Goal: Task Accomplishment & Management: Complete application form

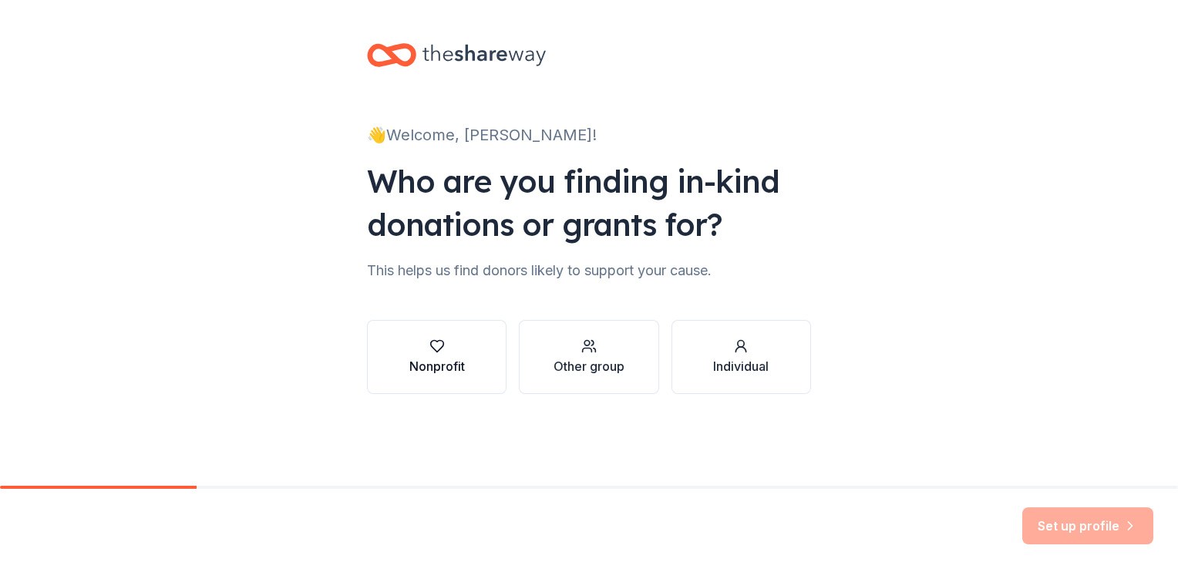
click at [435, 348] on icon "button" at bounding box center [436, 345] width 15 height 15
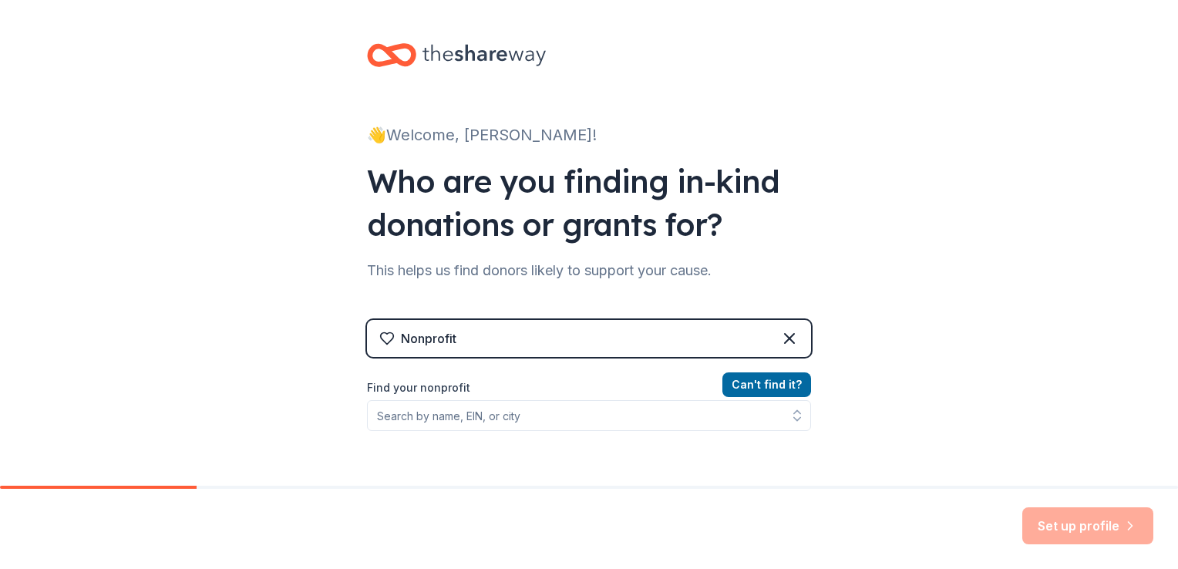
click at [740, 335] on div "Nonprofit" at bounding box center [589, 338] width 444 height 37
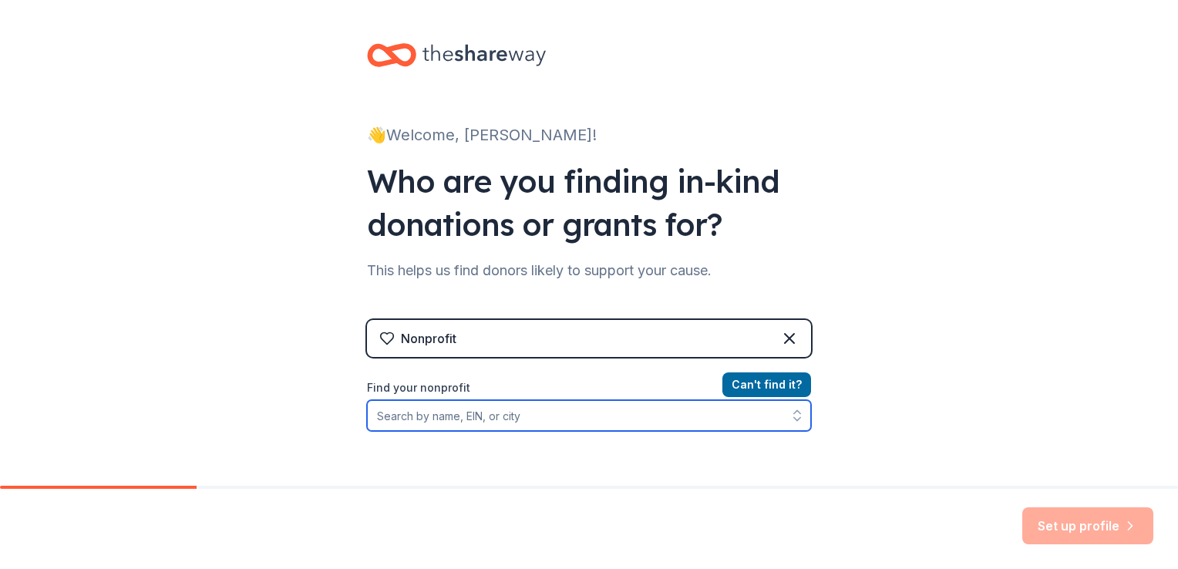
click at [586, 415] on input "Find your nonprofit" at bounding box center [589, 415] width 444 height 31
click at [526, 417] on input "Find your nonprofit" at bounding box center [589, 415] width 444 height 31
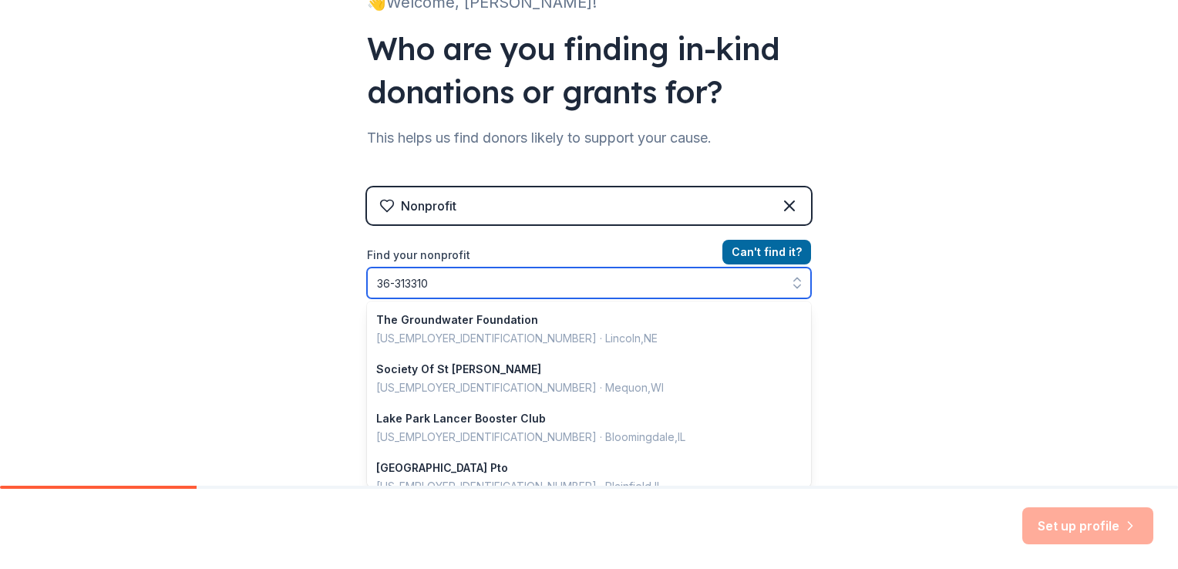
type input "[US_EMPLOYER_IDENTIFICATION_NUMBER]"
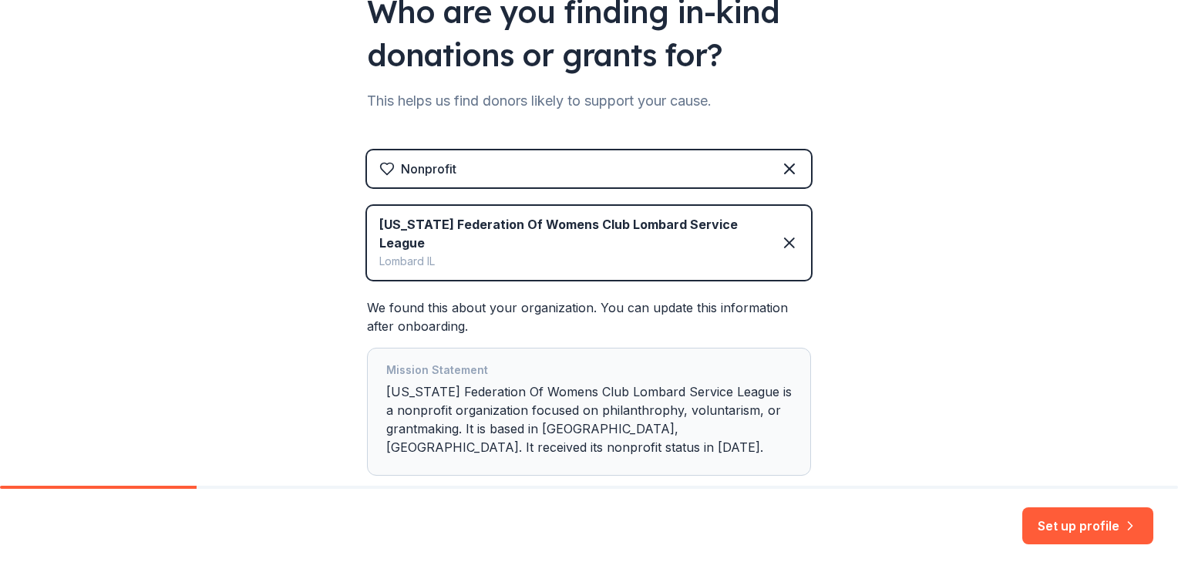
scroll to position [245, 0]
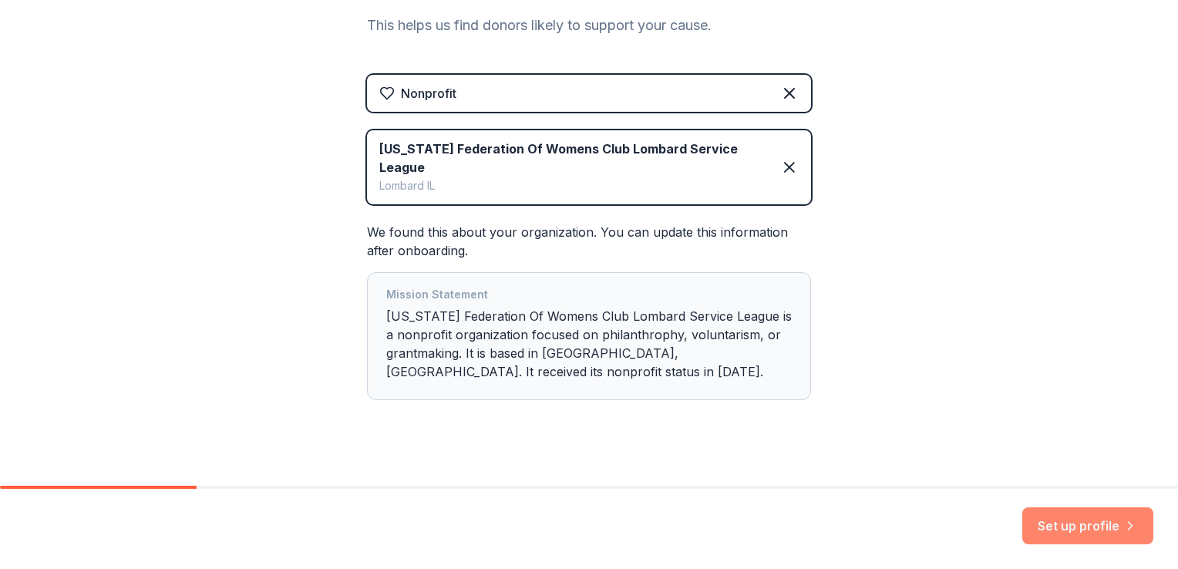
click at [1094, 518] on button "Set up profile" at bounding box center [1087, 525] width 131 height 37
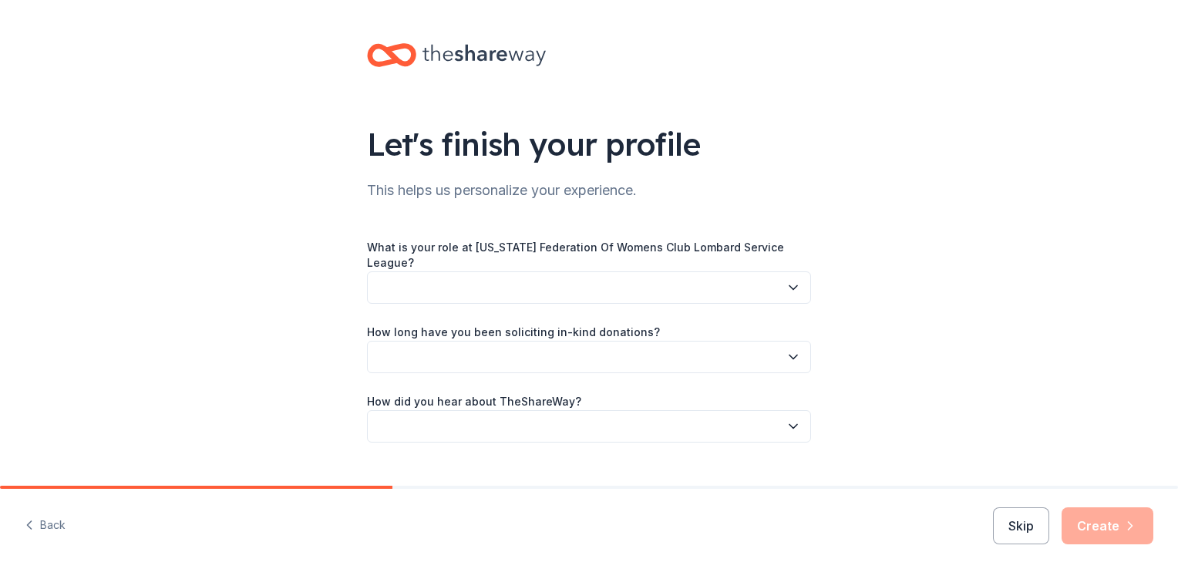
click at [786, 280] on icon "button" at bounding box center [792, 287] width 15 height 15
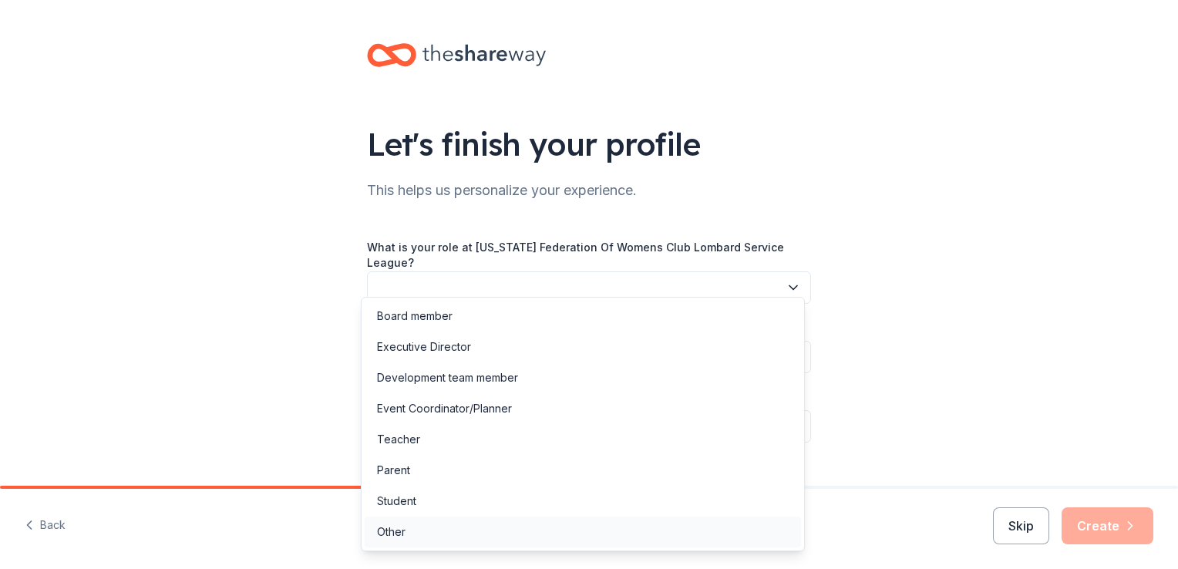
click at [389, 530] on div "Other" at bounding box center [391, 532] width 29 height 19
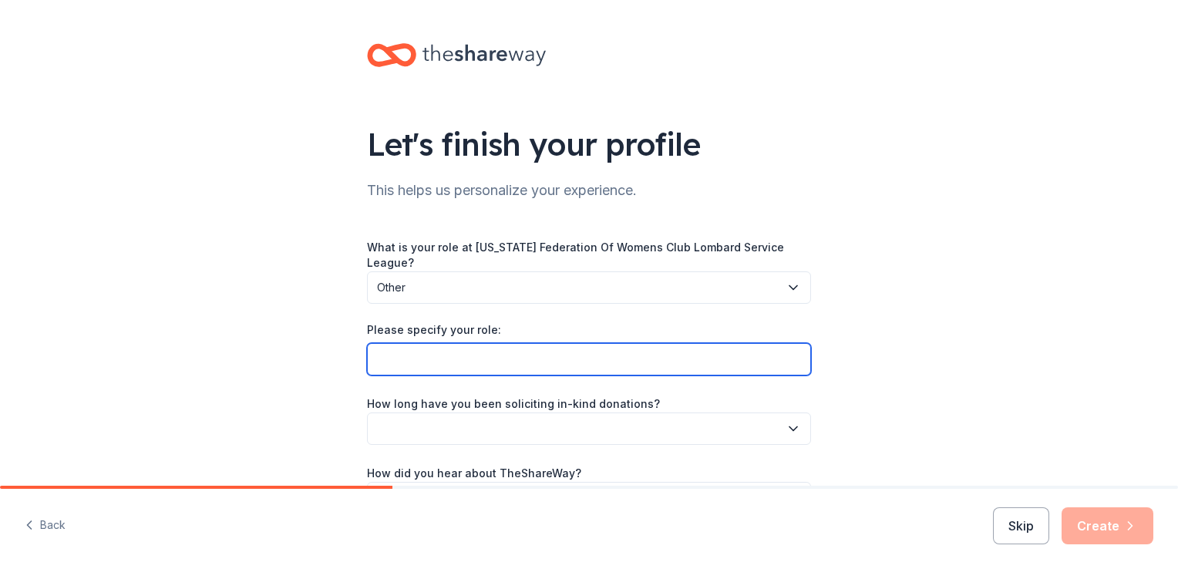
click at [461, 343] on input "Please specify your role:" at bounding box center [589, 359] width 444 height 32
type input "Volunteer and member of LSL"
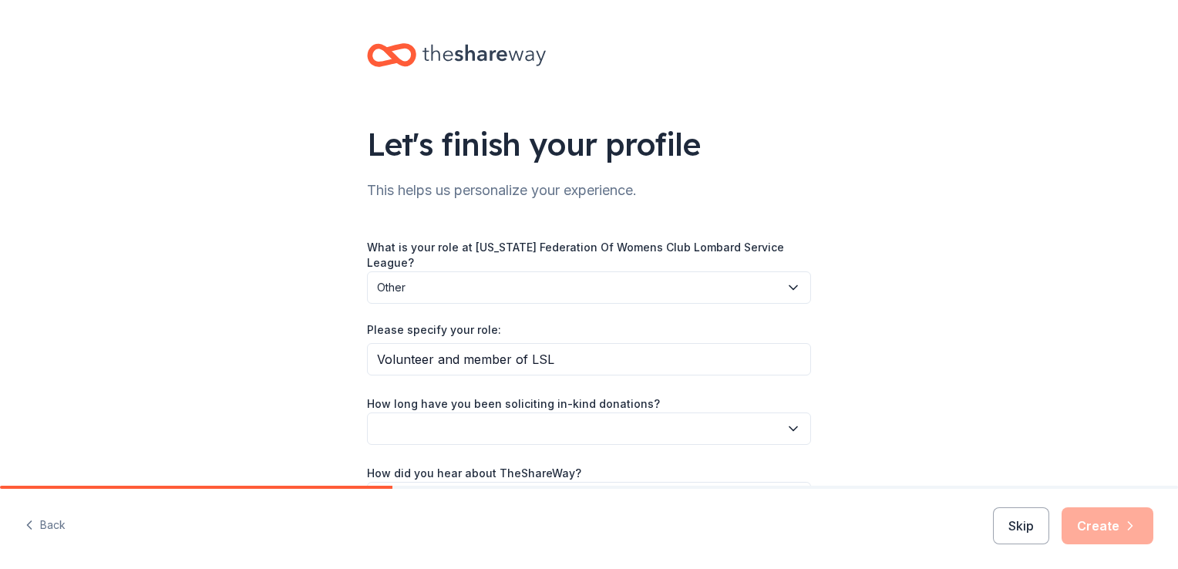
click at [785, 421] on icon "button" at bounding box center [792, 428] width 15 height 15
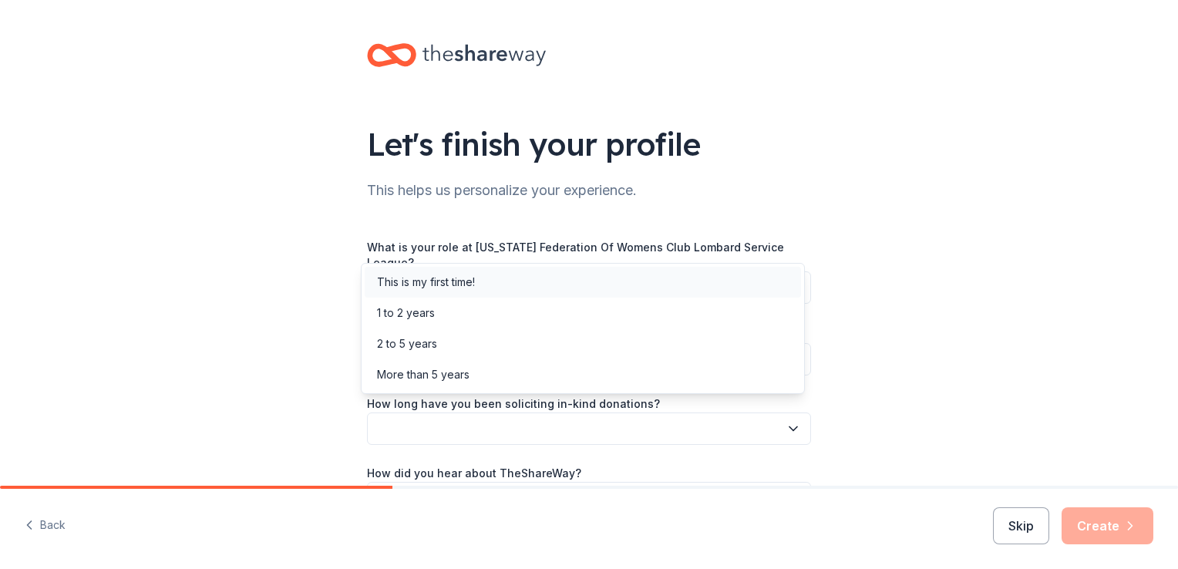
click at [473, 279] on div "This is my first time!" at bounding box center [426, 282] width 98 height 19
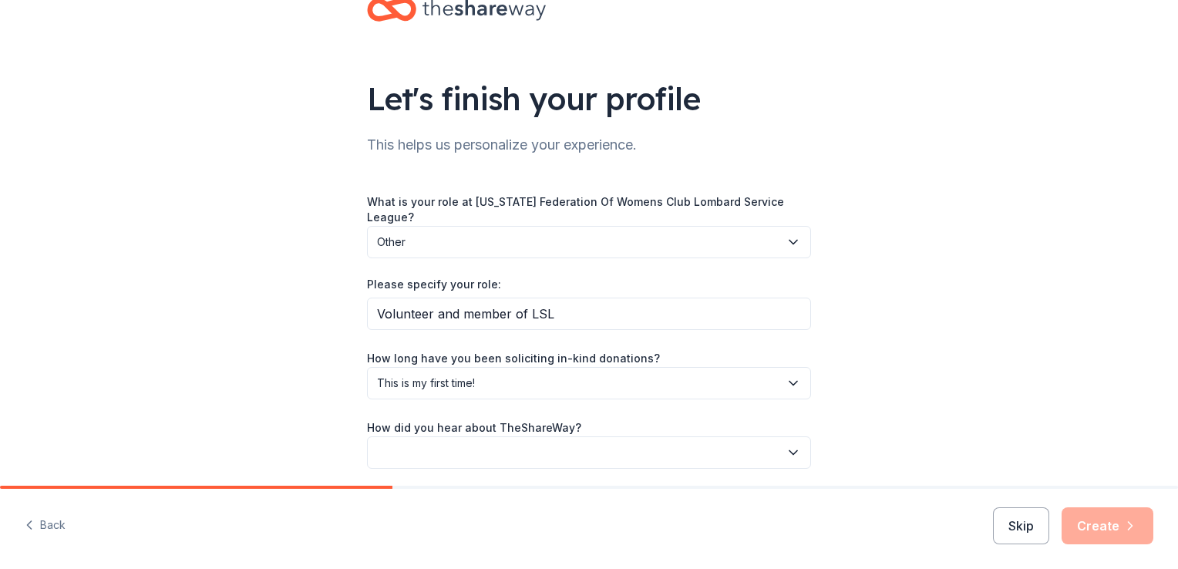
scroll to position [48, 0]
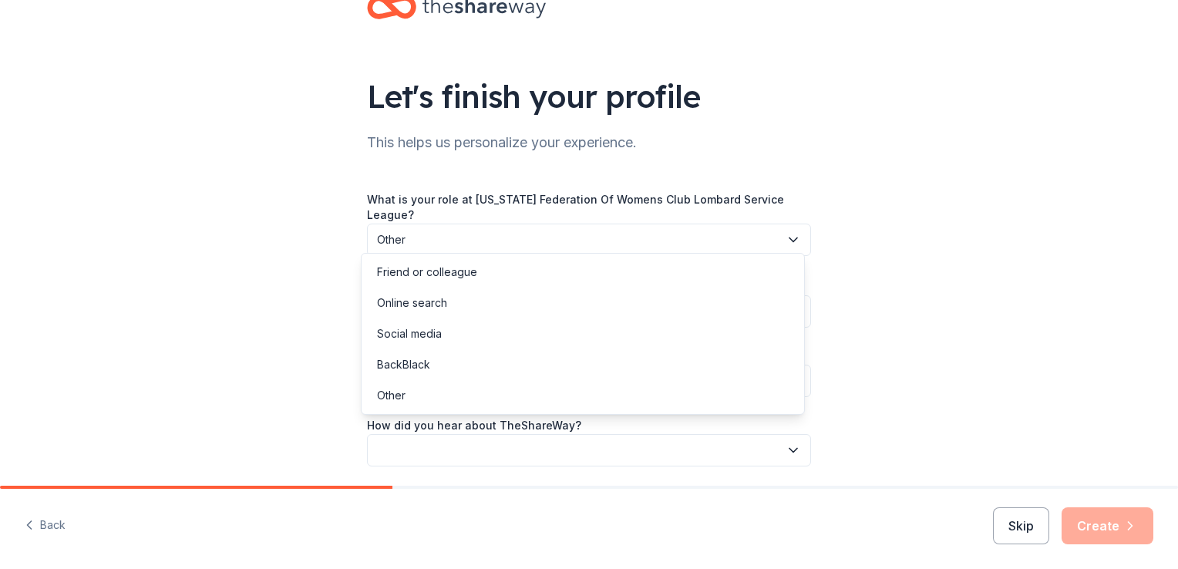
click at [787, 442] on icon "button" at bounding box center [792, 449] width 15 height 15
click at [437, 304] on div "Online search" at bounding box center [412, 303] width 70 height 19
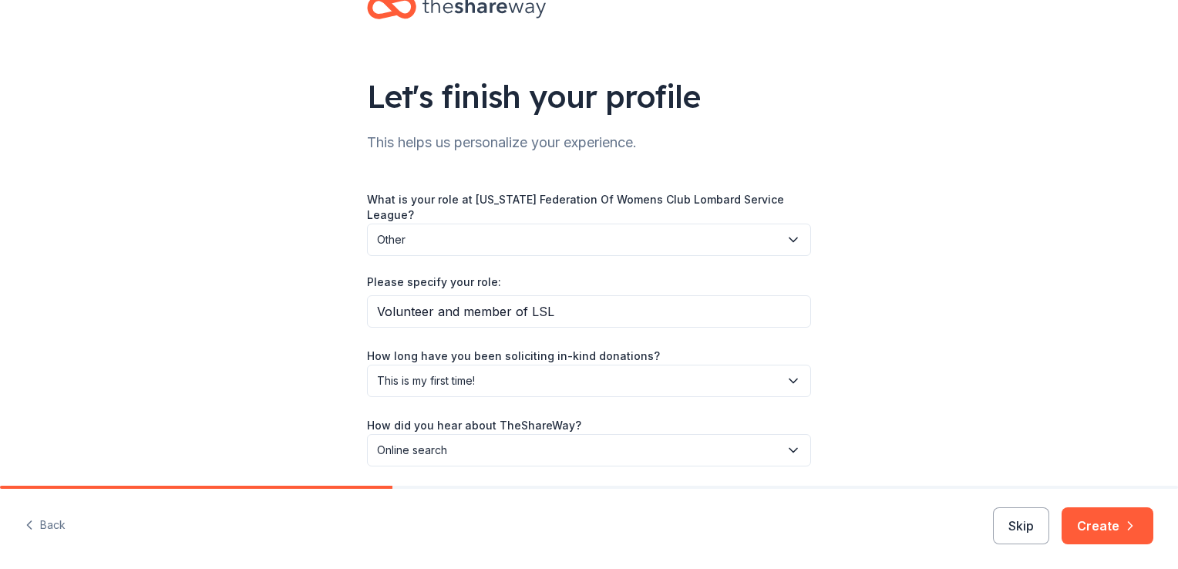
scroll to position [89, 0]
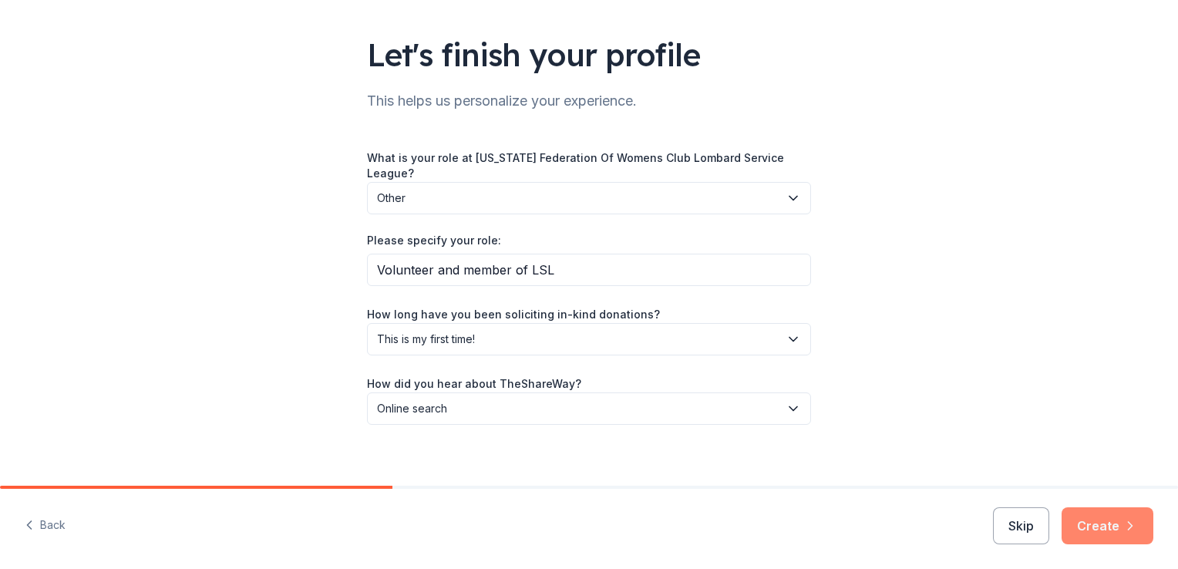
click at [1091, 523] on button "Create" at bounding box center [1107, 525] width 92 height 37
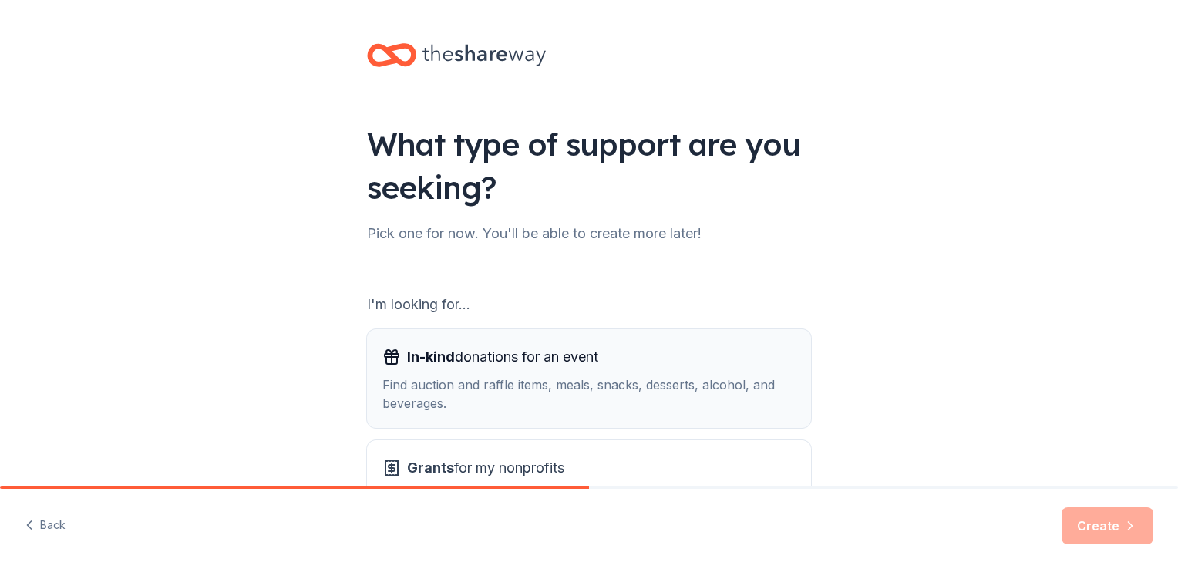
click at [779, 417] on button "In-kind donations for an event Find auction and raffle items, meals, snacks, de…" at bounding box center [589, 378] width 444 height 99
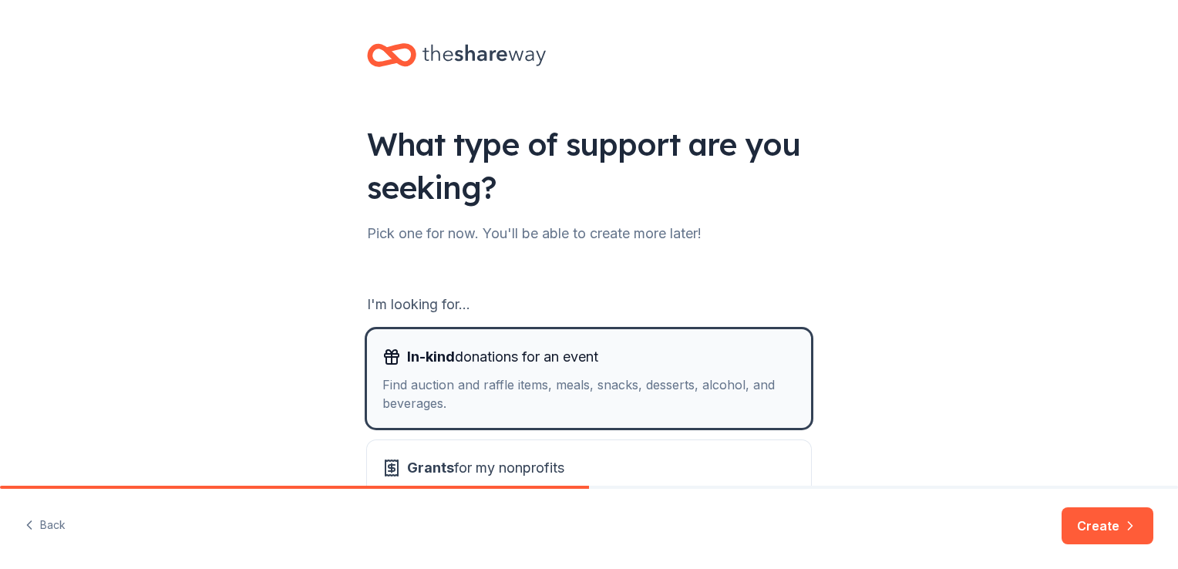
click at [779, 417] on button "In-kind donations for an event Find auction and raffle items, meals, snacks, de…" at bounding box center [589, 378] width 444 height 99
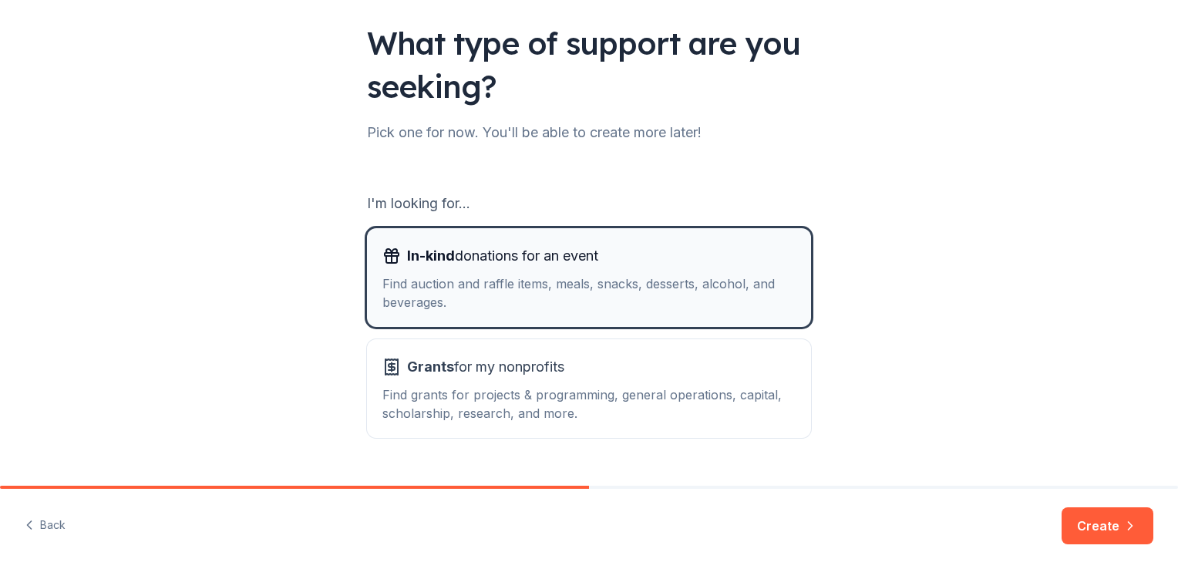
scroll to position [102, 0]
click at [722, 286] on div "Find auction and raffle items, meals, snacks, desserts, alcohol, and beverages." at bounding box center [588, 292] width 413 height 37
click at [1103, 523] on button "Create" at bounding box center [1107, 525] width 92 height 37
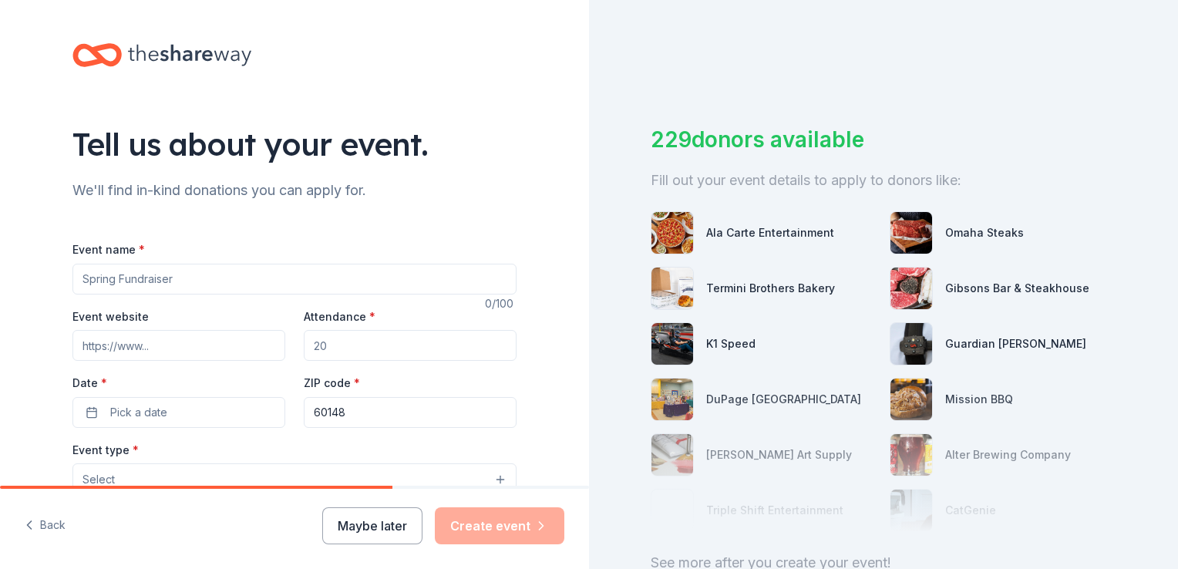
click at [186, 276] on input "Event name *" at bounding box center [294, 279] width 444 height 31
type input "Annual Luncheon"
click at [144, 347] on input "Event website" at bounding box center [178, 345] width 213 height 31
type input "[URL][DOMAIN_NAME]"
click at [372, 345] on input "Attendance *" at bounding box center [410, 345] width 213 height 31
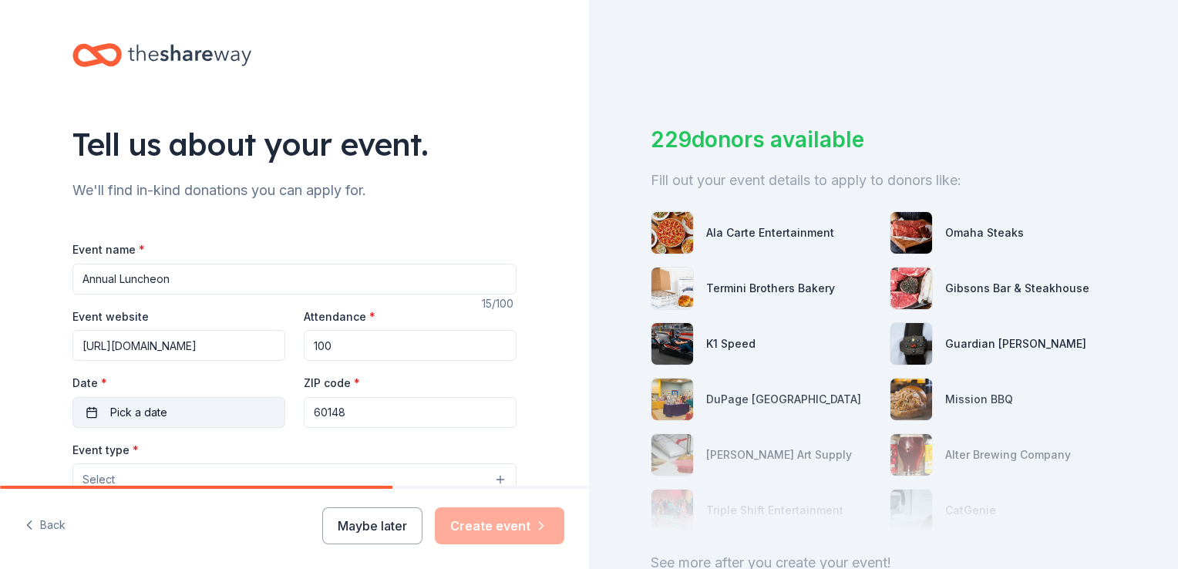
type input "100"
click at [89, 411] on button "Pick a date" at bounding box center [178, 412] width 213 height 31
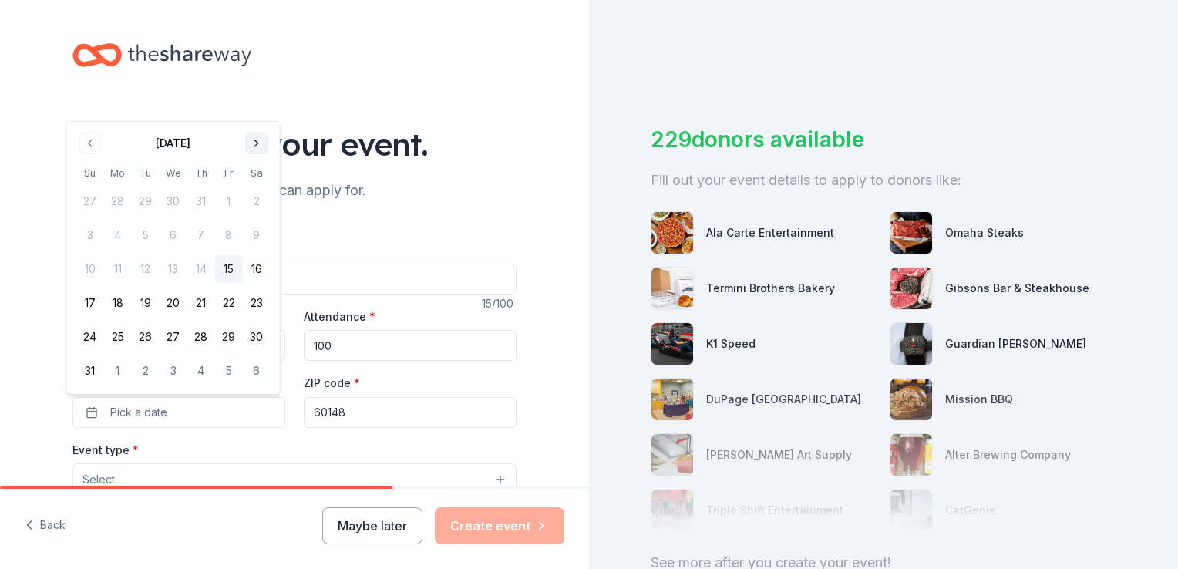
click at [256, 142] on button "Go to next month" at bounding box center [257, 144] width 22 height 22
click at [263, 173] on button "Go to next month" at bounding box center [257, 178] width 22 height 22
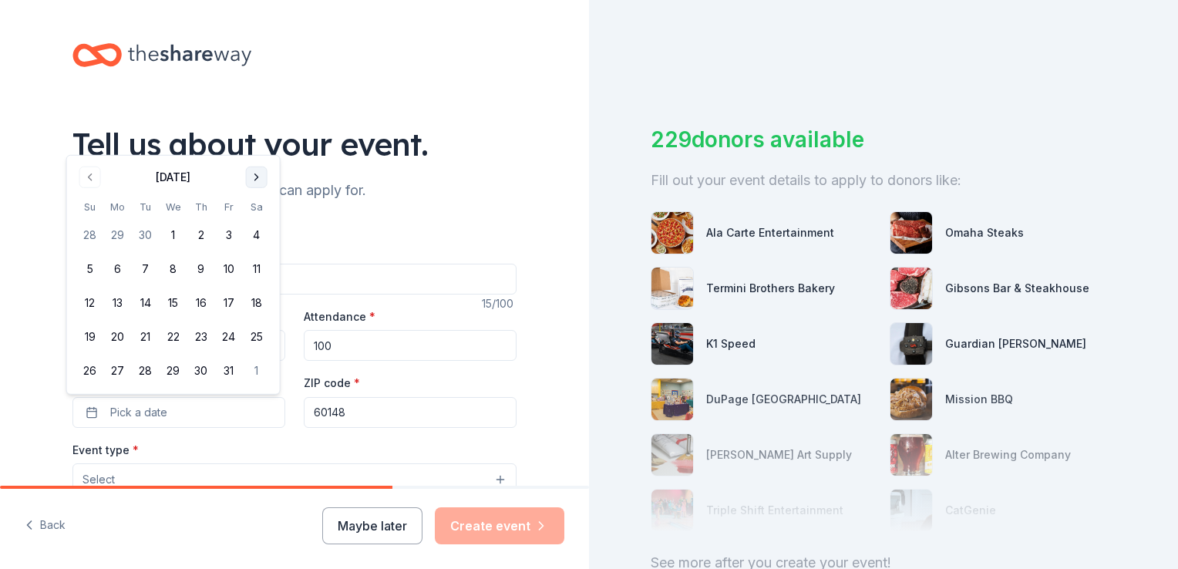
click at [263, 173] on button "Go to next month" at bounding box center [257, 178] width 22 height 22
click at [89, 369] on button "30" at bounding box center [90, 371] width 28 height 28
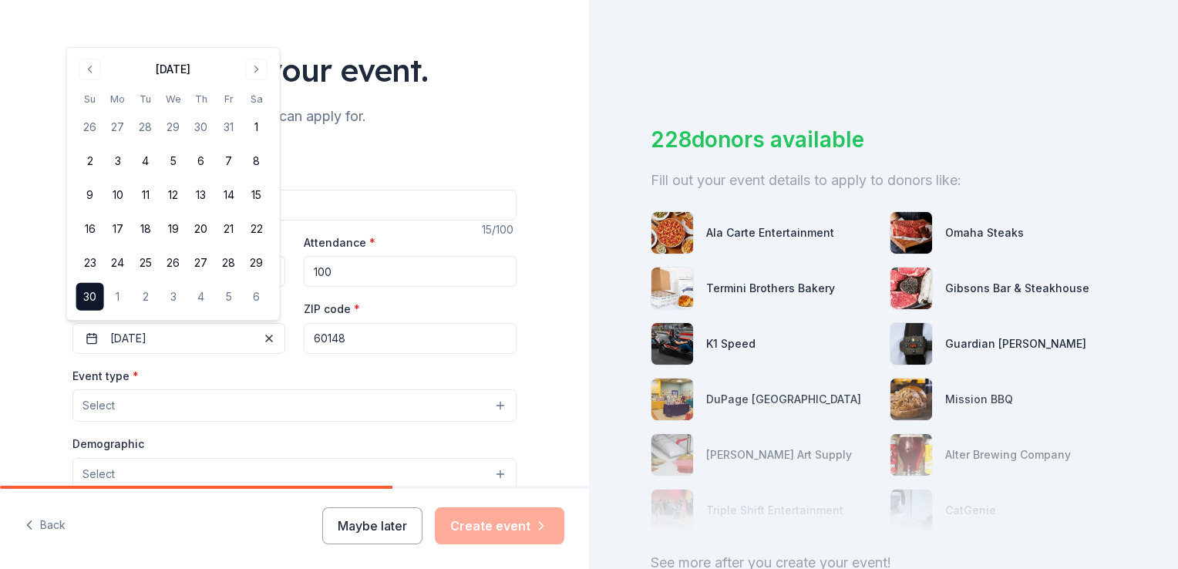
scroll to position [117, 0]
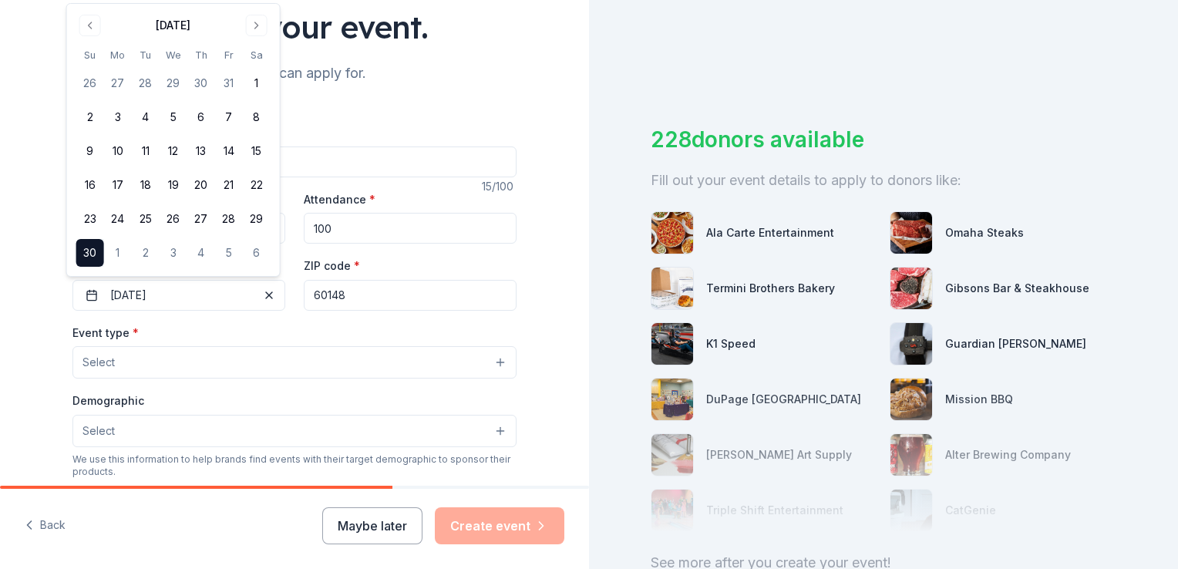
click at [96, 358] on span "Select" at bounding box center [98, 362] width 32 height 19
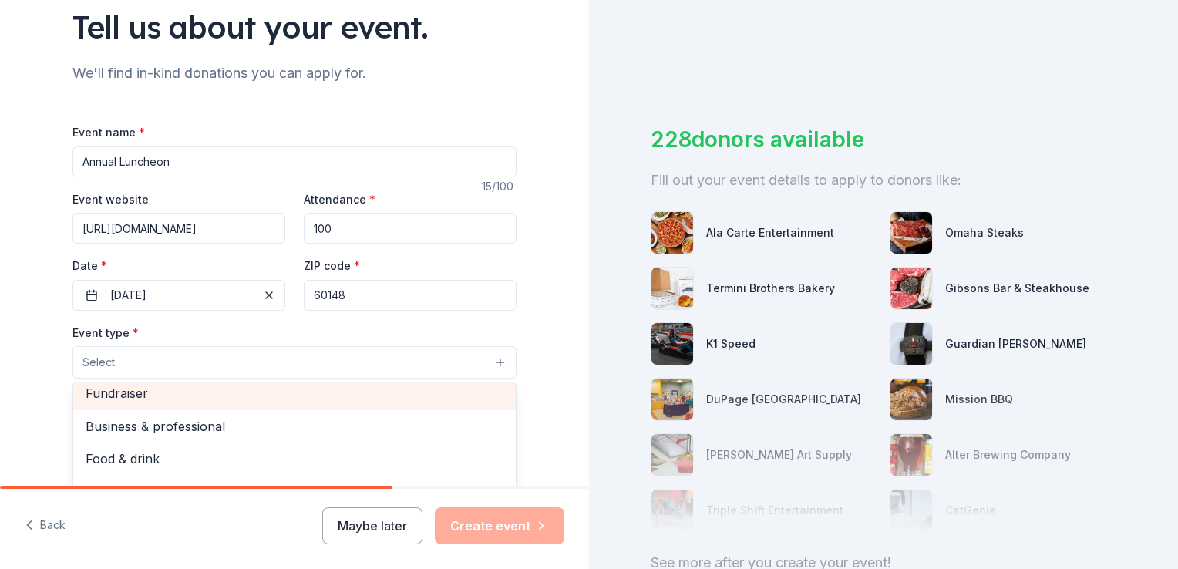
scroll to position [3, 0]
click at [124, 392] on span "Fundraiser" at bounding box center [295, 399] width 418 height 20
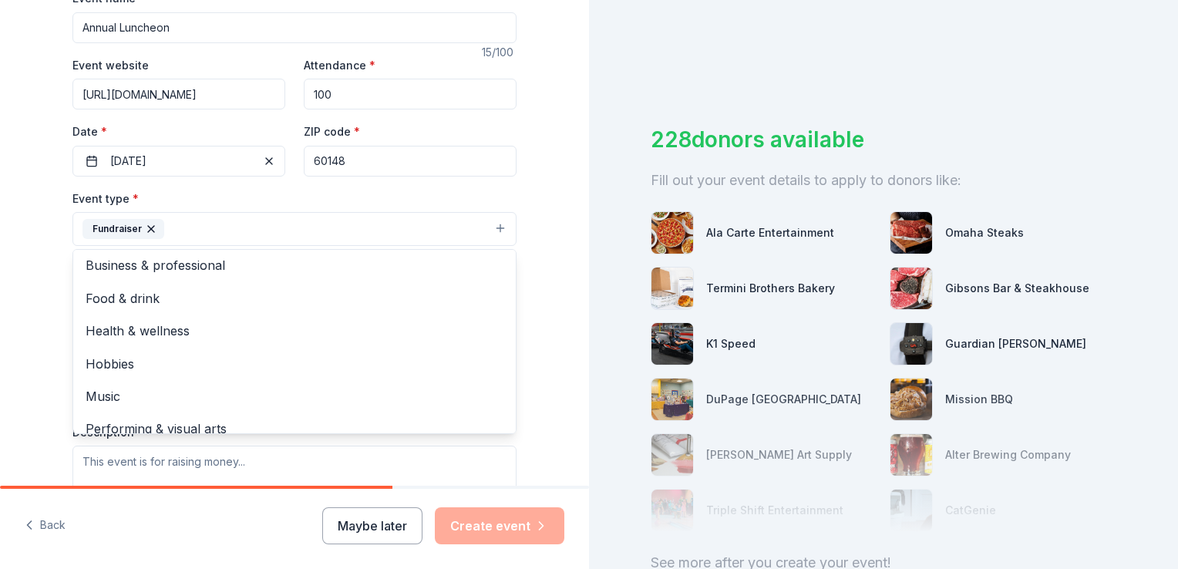
scroll to position [0, 0]
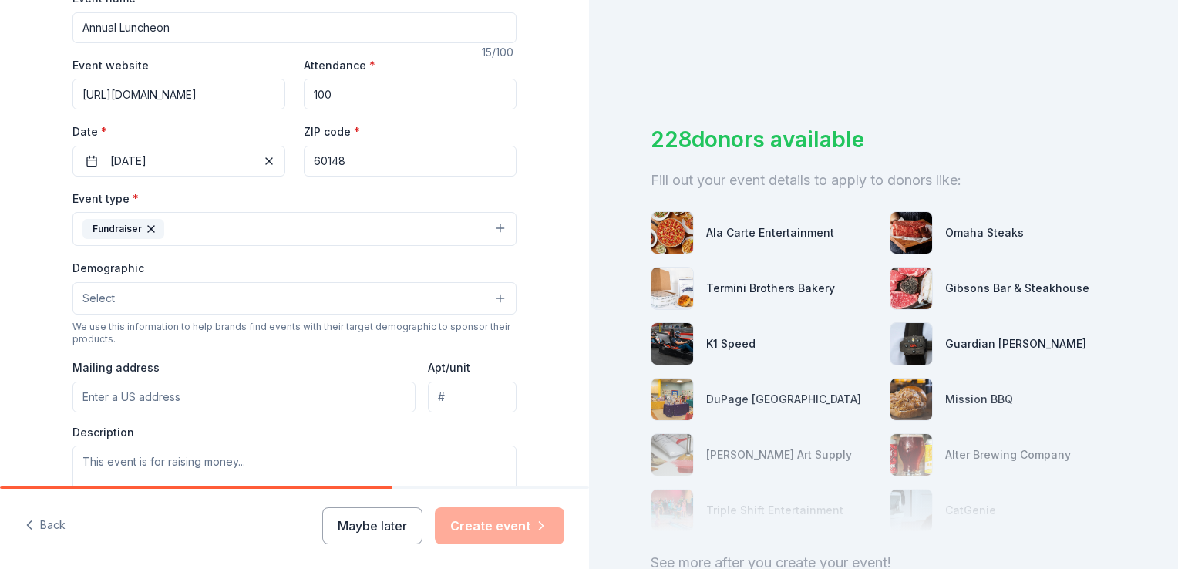
click at [489, 224] on button "Fundraiser" at bounding box center [294, 229] width 444 height 34
click at [494, 296] on button "Select" at bounding box center [294, 298] width 444 height 32
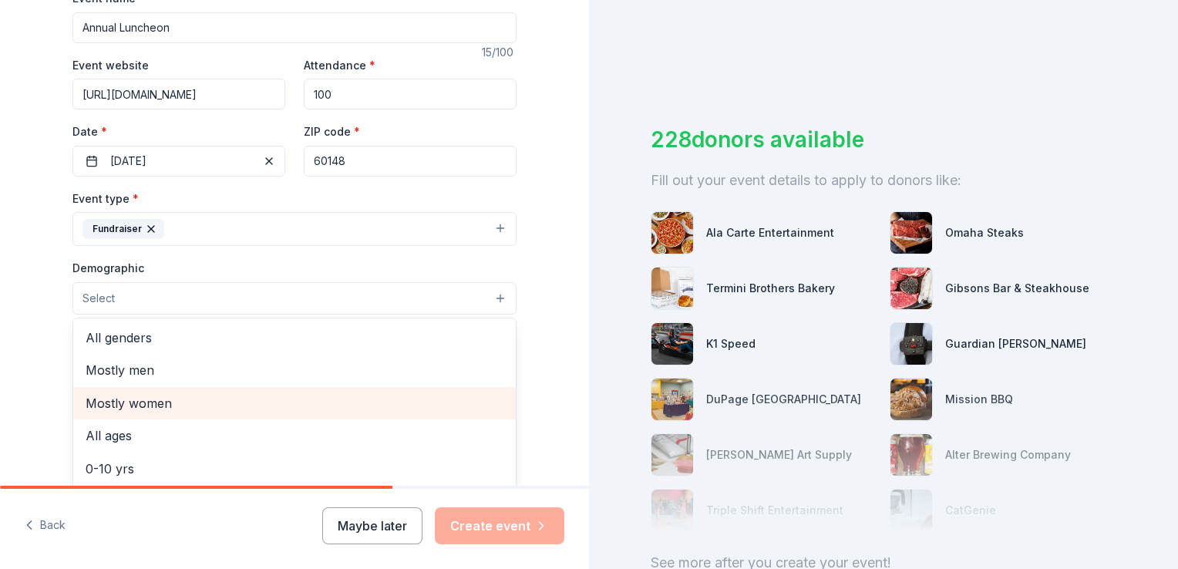
click at [157, 399] on span "Mostly women" at bounding box center [295, 403] width 418 height 20
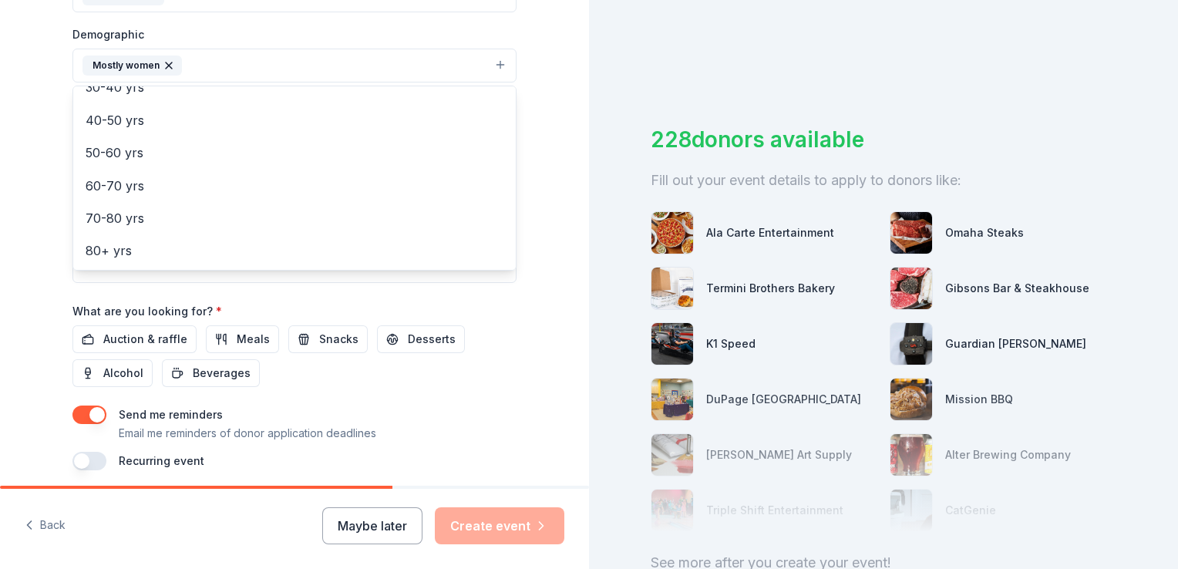
scroll to position [486, 0]
click at [78, 335] on div "Event name * Annual Luncheon 15 /100 Event website [URL][DOMAIN_NAME] Attendanc…" at bounding box center [294, 111] width 444 height 715
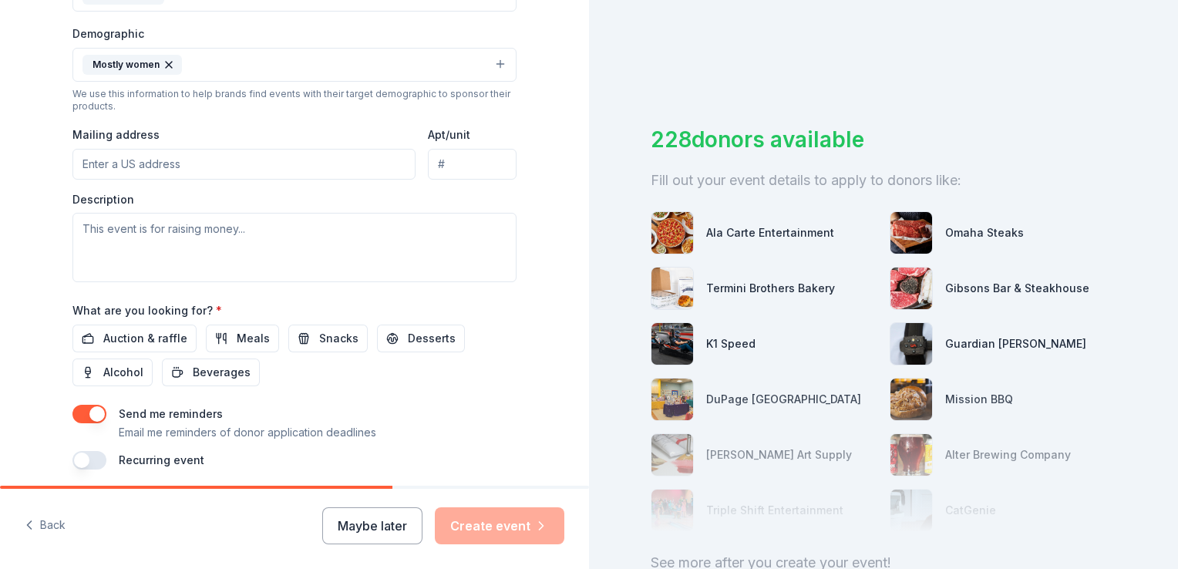
click at [264, 165] on input "Mailing address" at bounding box center [243, 164] width 343 height 31
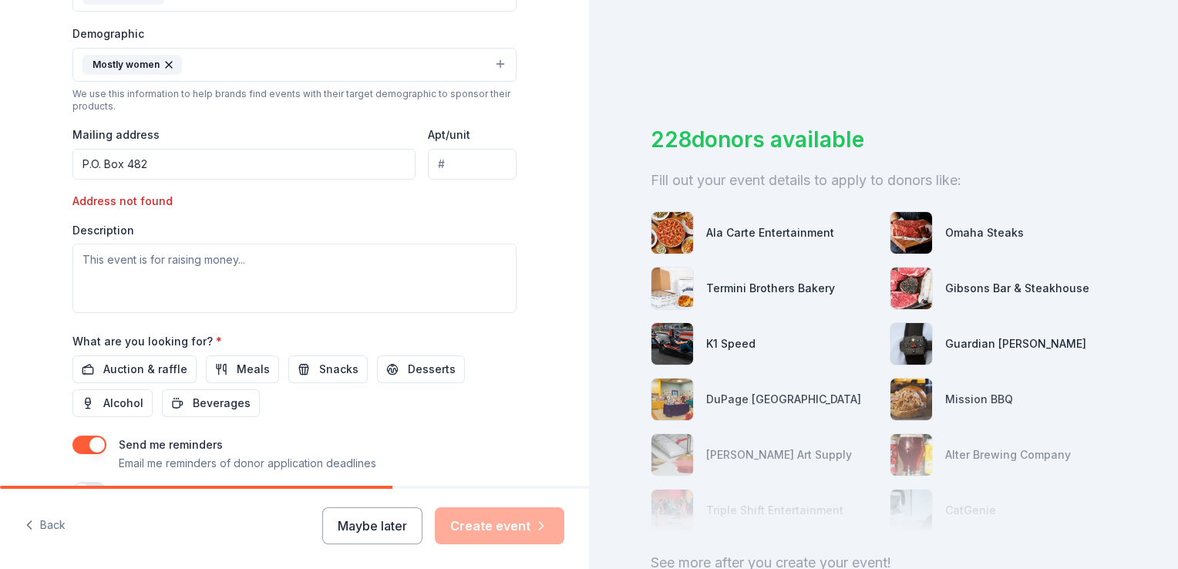
click at [256, 170] on input "P.O. Box 482" at bounding box center [243, 164] width 343 height 31
type input "P.O. [STREET_ADDRESS][US_STATE]"
click at [293, 121] on div "Event type * Fundraiser Demographic Mostly women We use this information to hel…" at bounding box center [294, 134] width 444 height 358
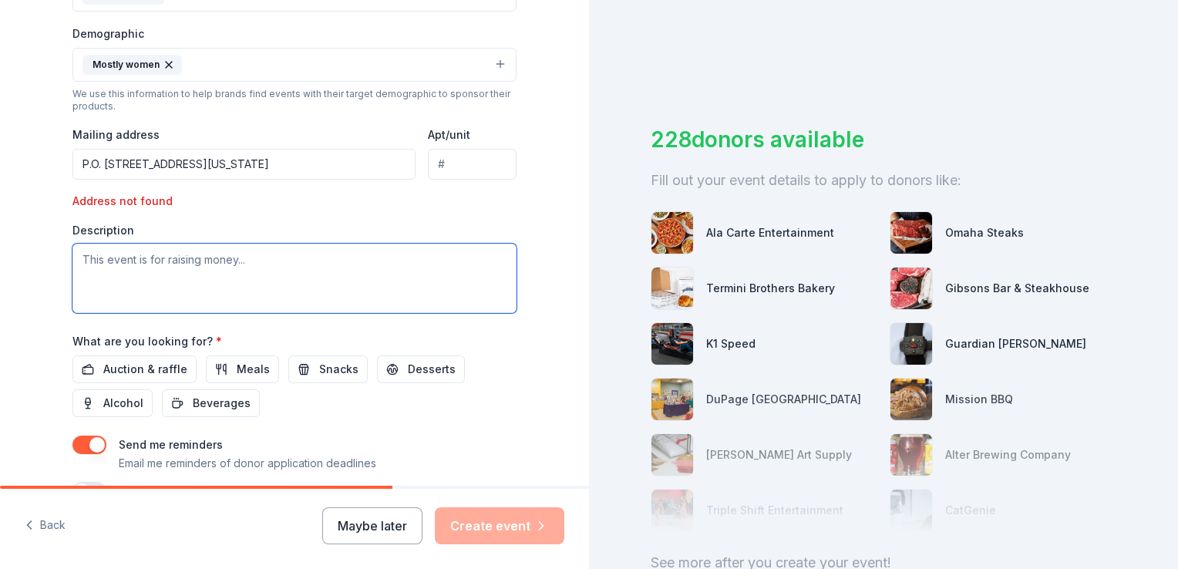
click at [246, 261] on textarea at bounding box center [294, 278] width 444 height 69
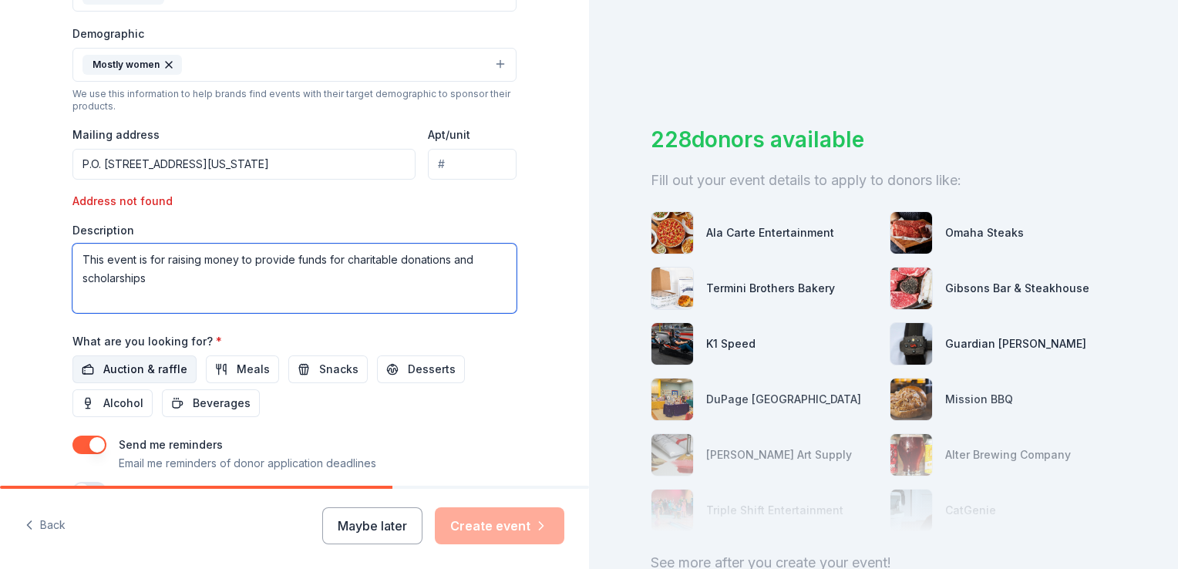
type textarea "This event is for raising money to provide funds for charitable donations and s…"
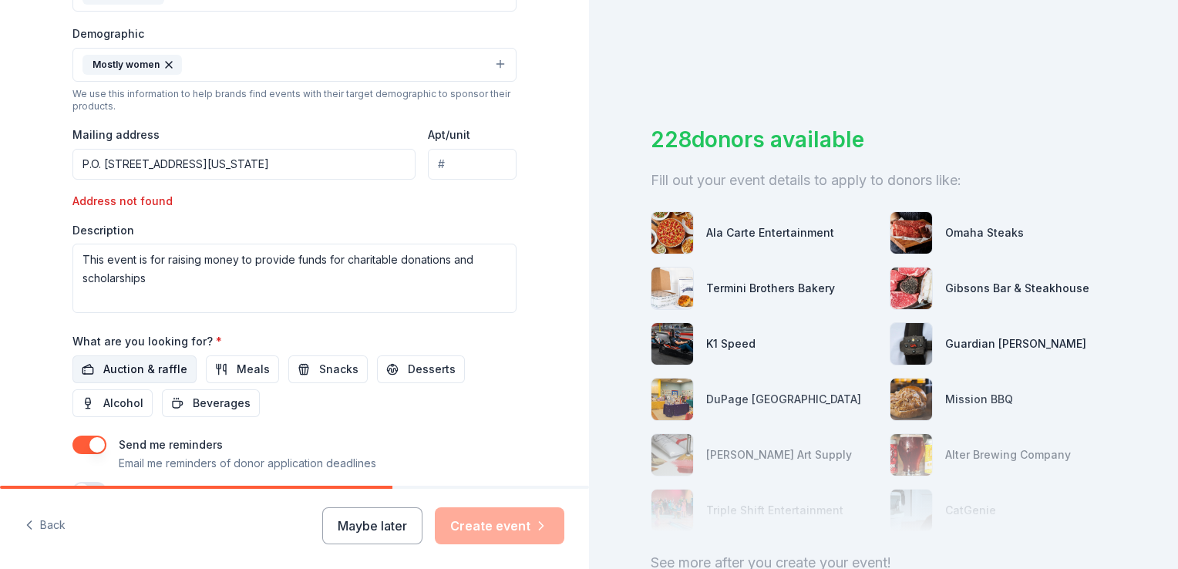
click at [82, 365] on button "Auction & raffle" at bounding box center [134, 369] width 124 height 28
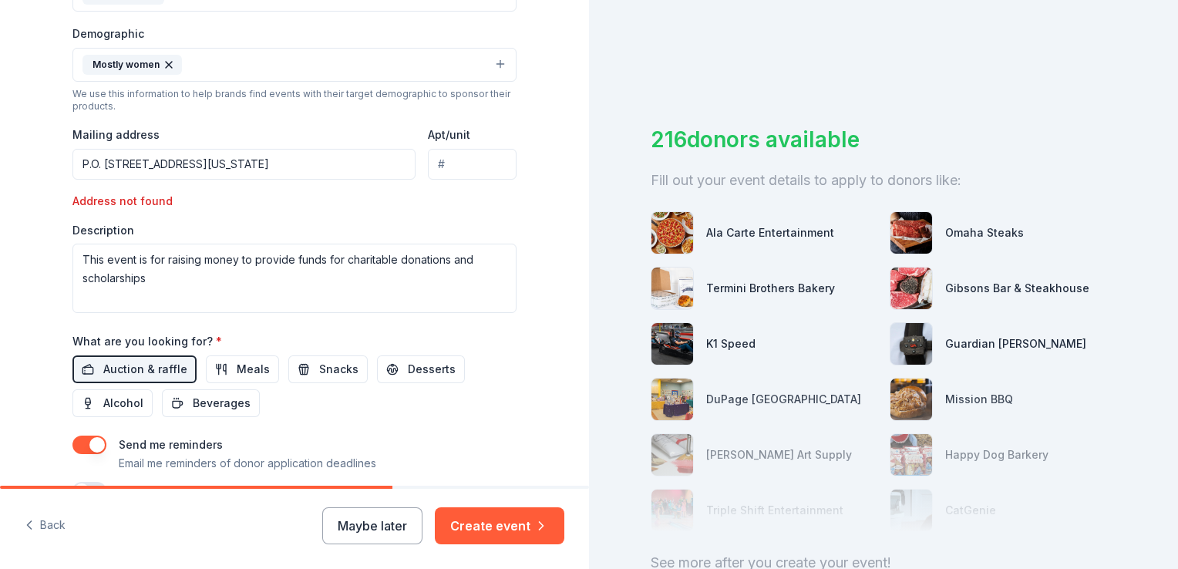
click at [678, 321] on div "Ala Carte Entertainment Omaha Steaks Termini Brothers Bakery Gibsons Bar & Stea…" at bounding box center [884, 372] width 466 height 358
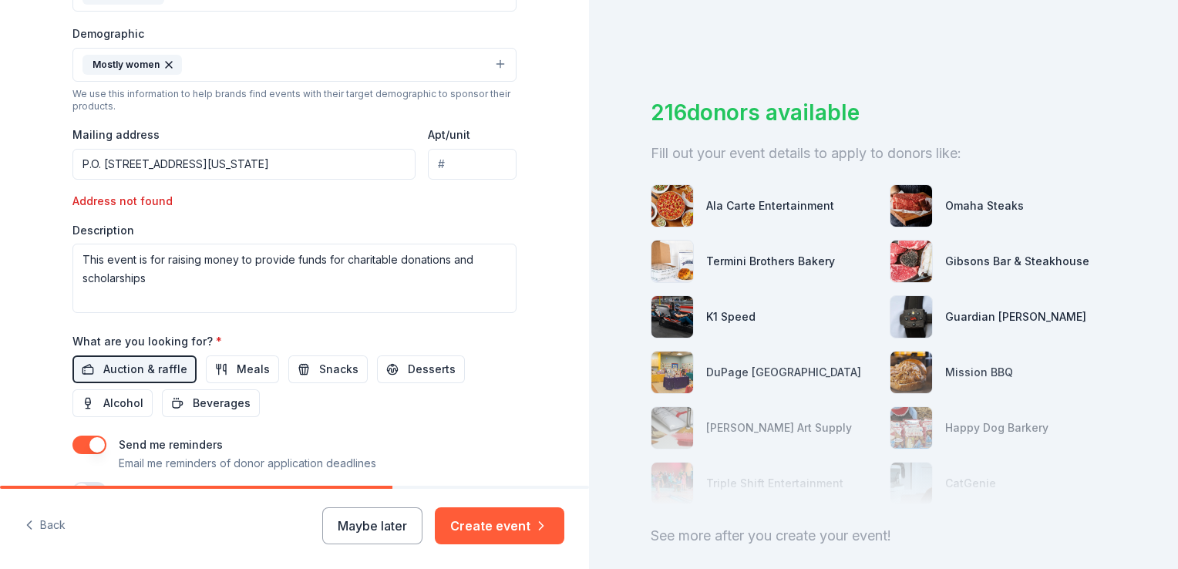
scroll to position [28, 0]
click at [506, 523] on button "Create event" at bounding box center [500, 525] width 130 height 37
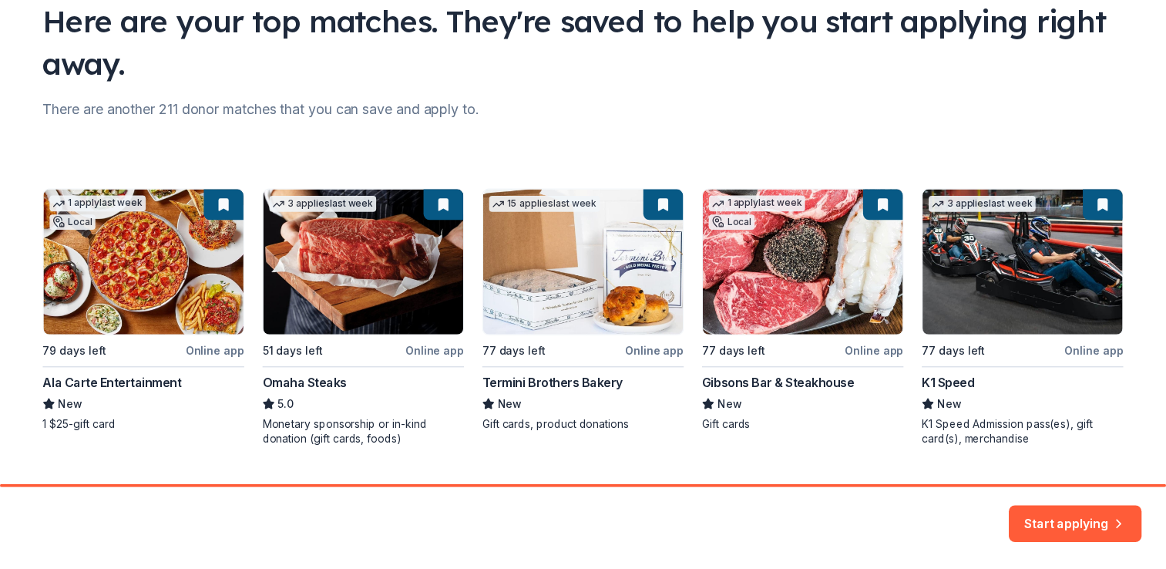
scroll to position [126, 0]
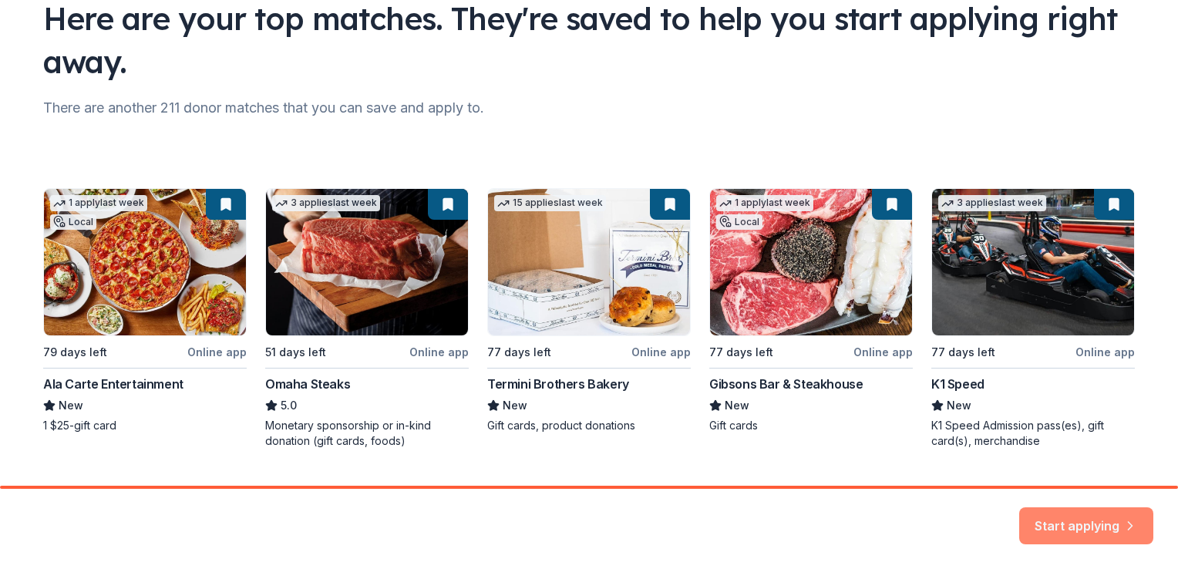
click at [1083, 510] on button "Start applying" at bounding box center [1086, 518] width 134 height 37
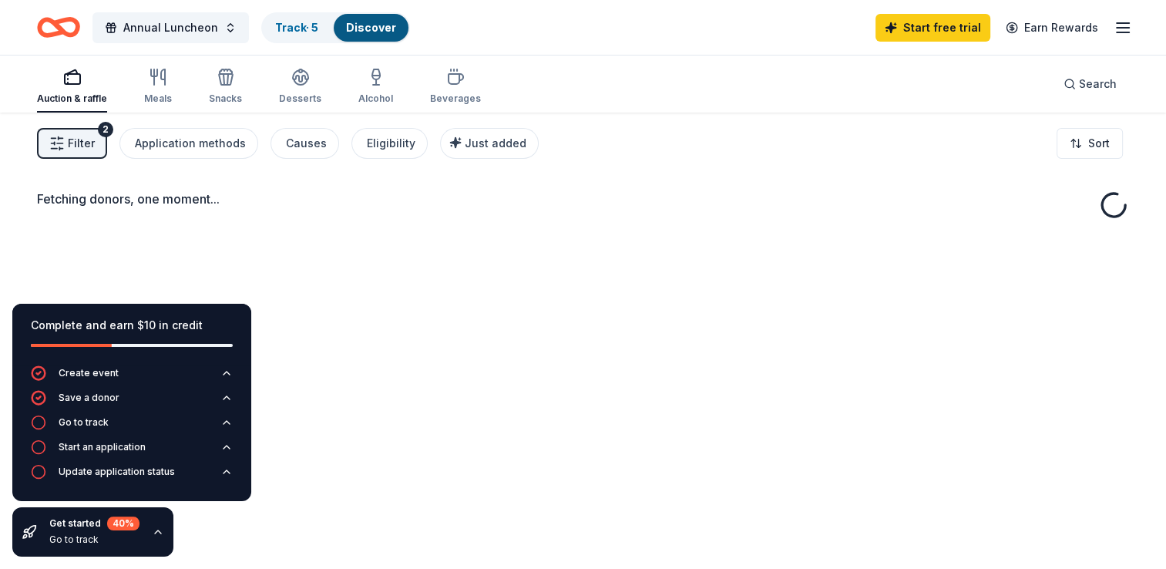
click at [1138, 516] on div "Fetching donors, one moment..." at bounding box center [583, 397] width 1166 height 569
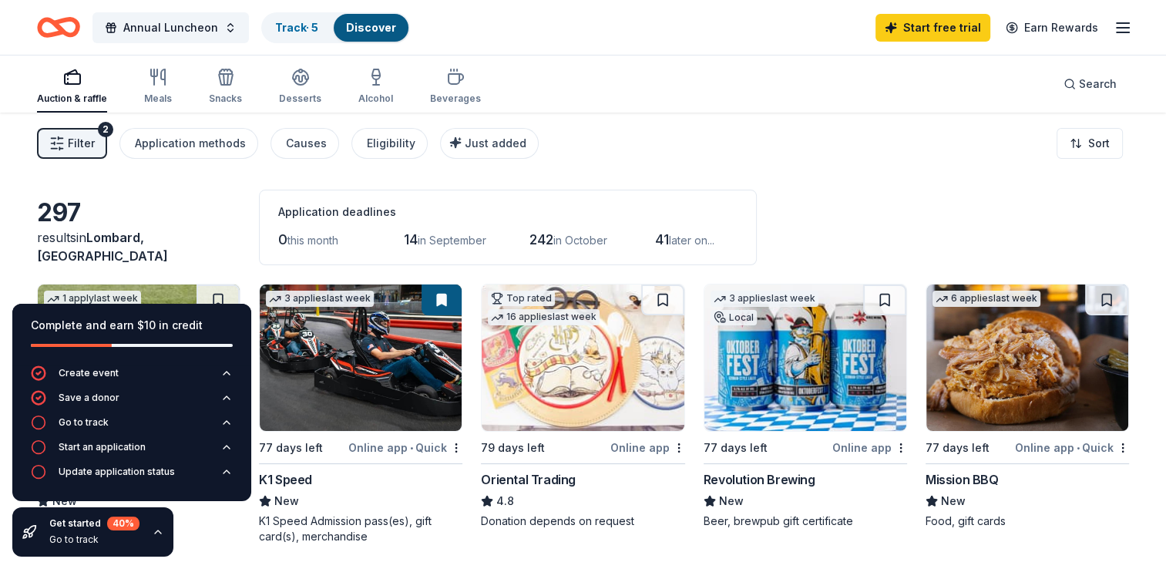
click at [188, 505] on div "Complete and earn $10 in credit Create event Save a donor Go to track Start an …" at bounding box center [132, 430] width 264 height 278
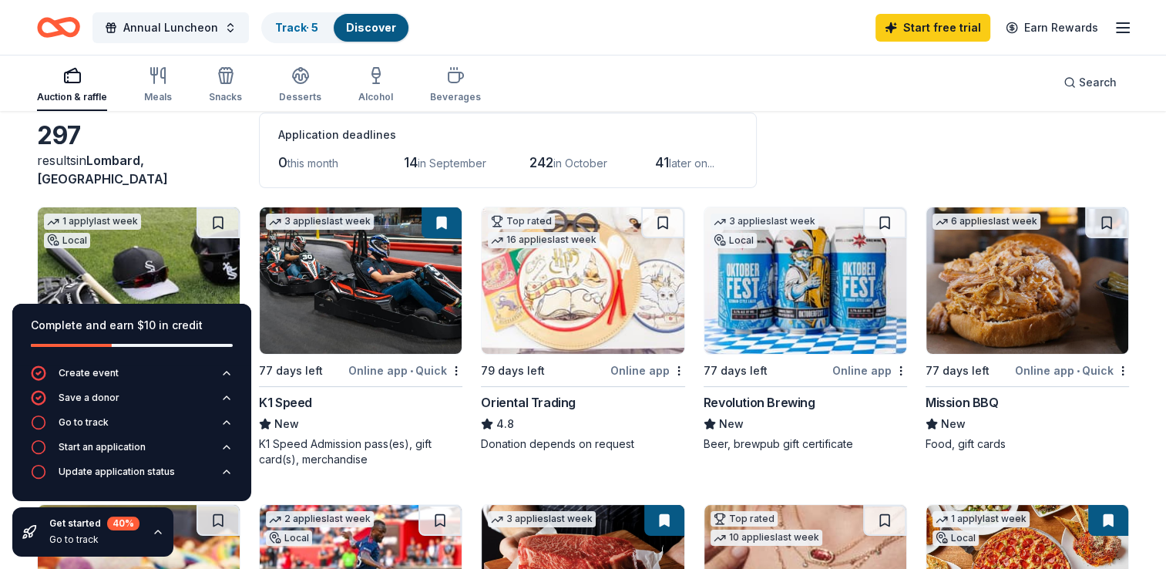
scroll to position [82, 0]
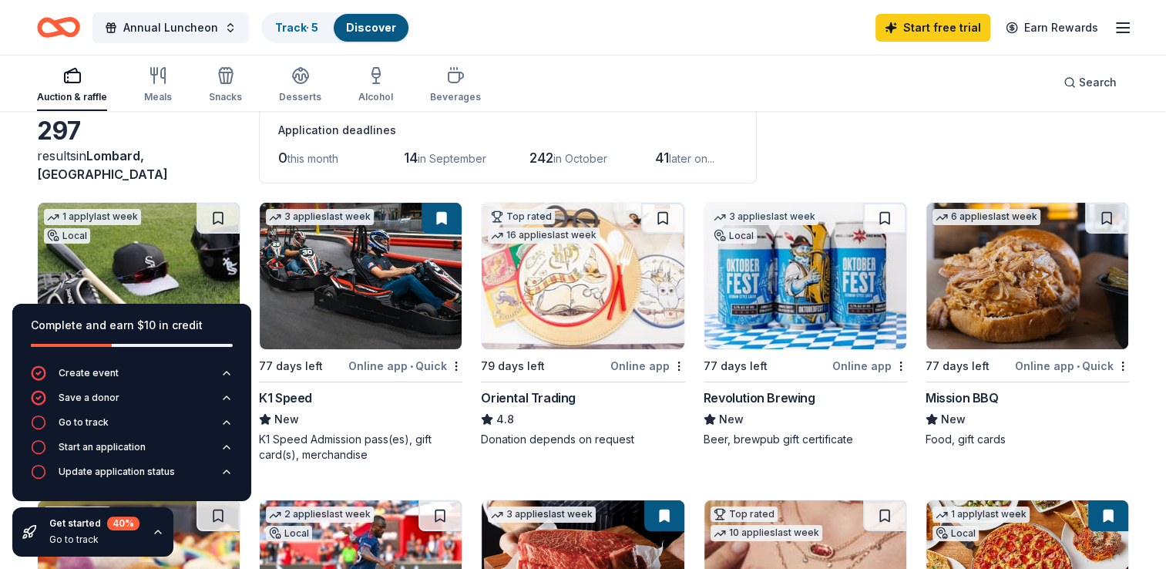
click at [1066, 365] on div "Online app • Quick" at bounding box center [1072, 365] width 114 height 19
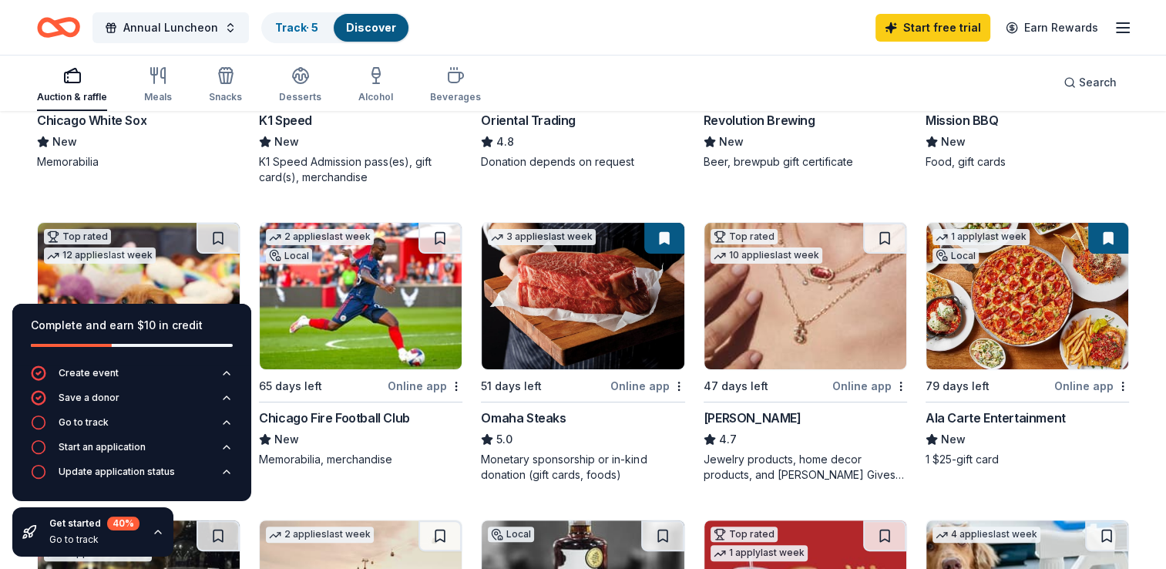
scroll to position [360, 0]
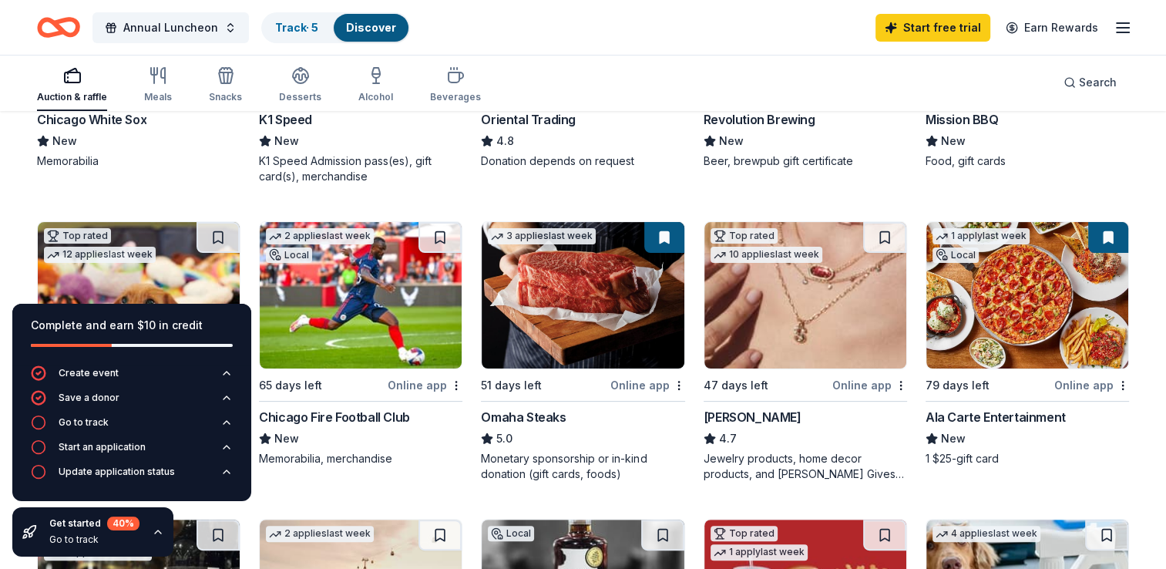
click at [639, 384] on div "Online app" at bounding box center [648, 384] width 75 height 19
click at [853, 383] on div "Online app" at bounding box center [870, 384] width 75 height 19
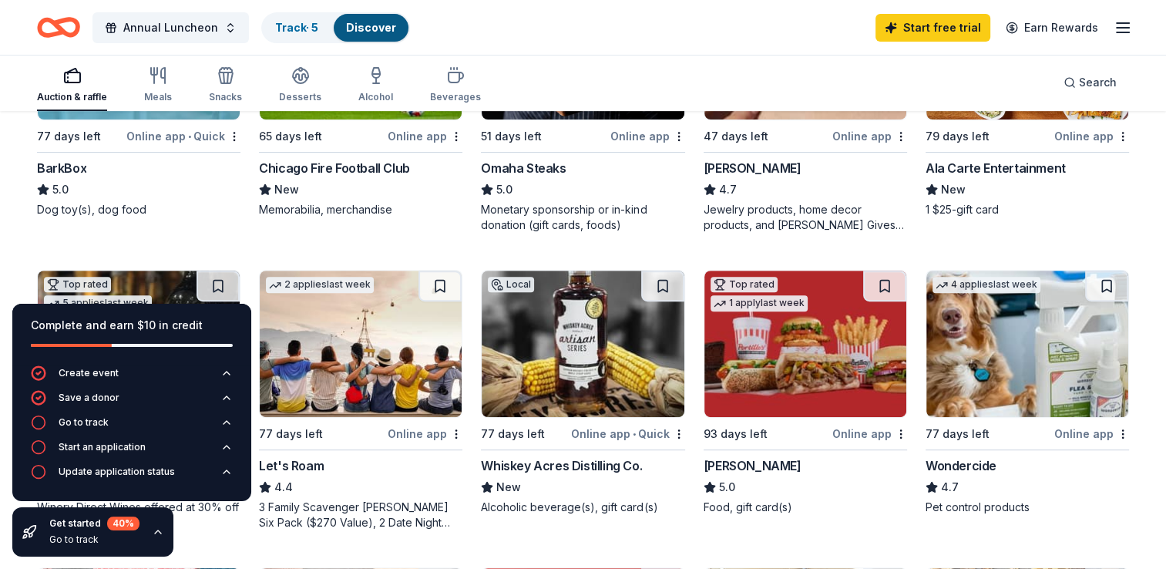
scroll to position [612, 0]
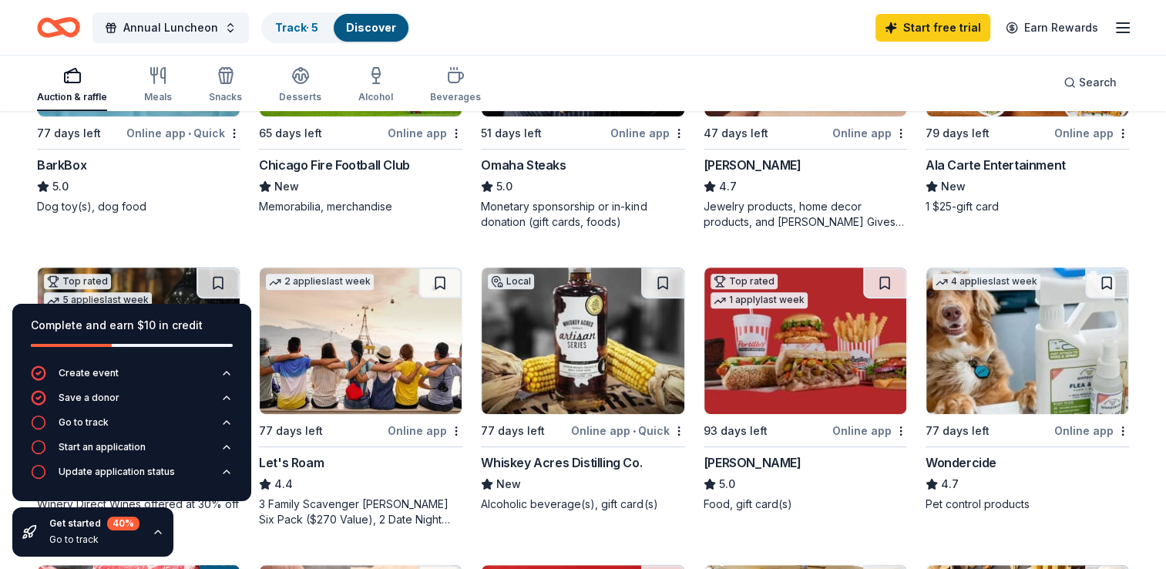
click at [854, 429] on div "Online app" at bounding box center [870, 430] width 75 height 19
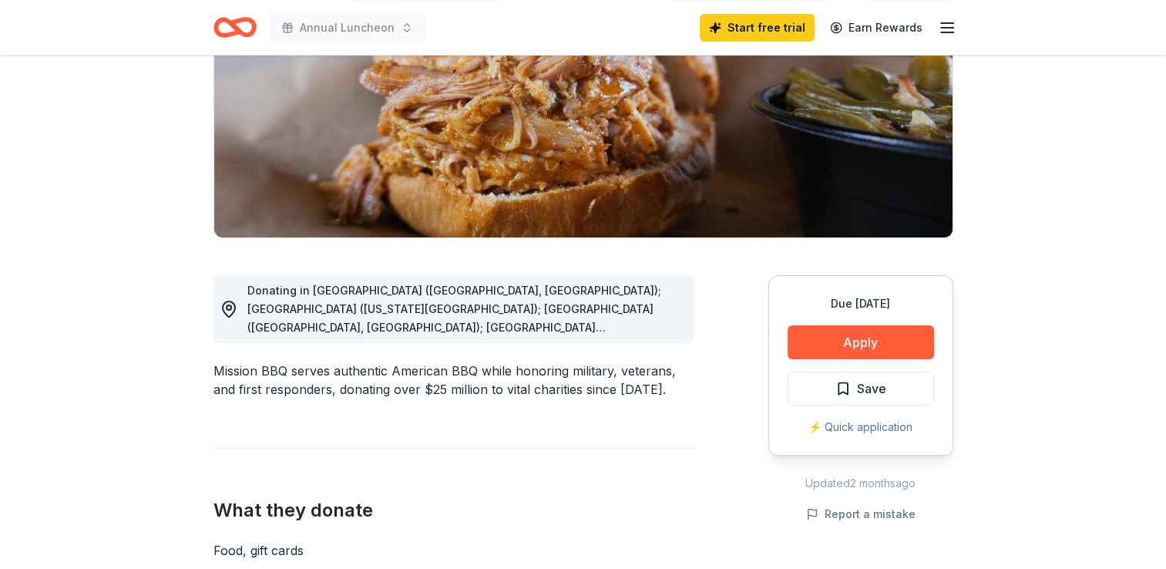
scroll to position [230, 0]
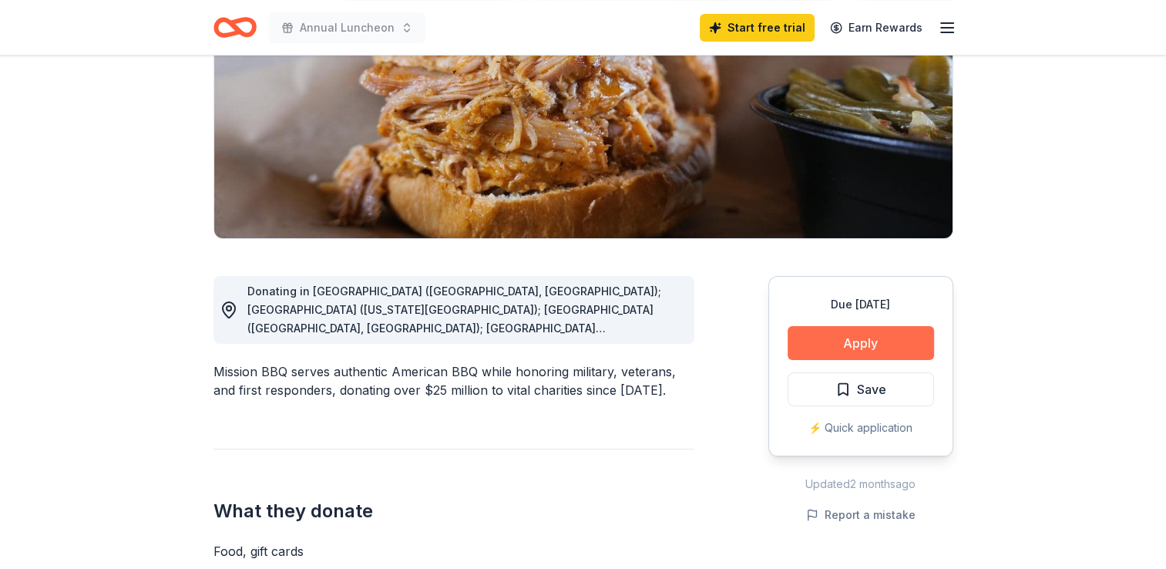
click at [856, 341] on button "Apply" at bounding box center [861, 343] width 146 height 34
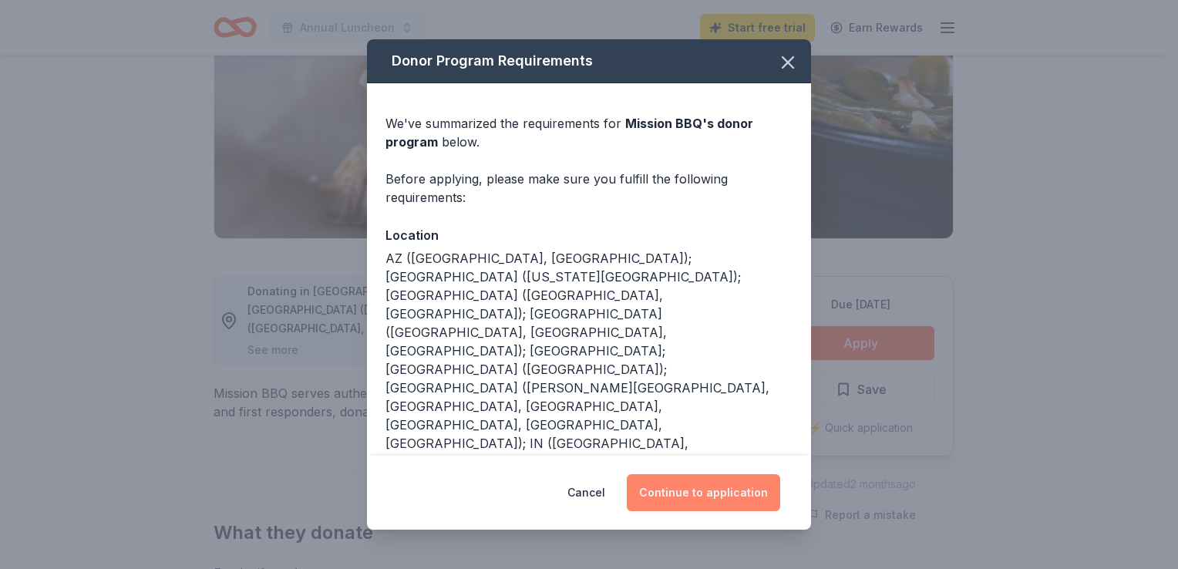
click at [719, 487] on button "Continue to application" at bounding box center [703, 492] width 153 height 37
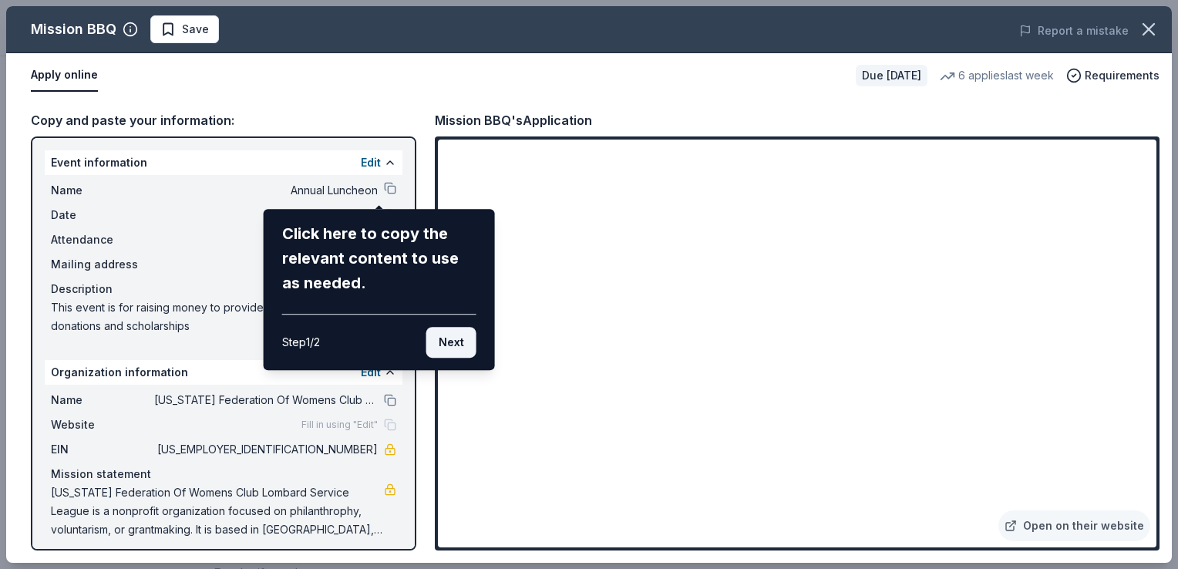
click at [450, 339] on button "Next" at bounding box center [451, 342] width 50 height 31
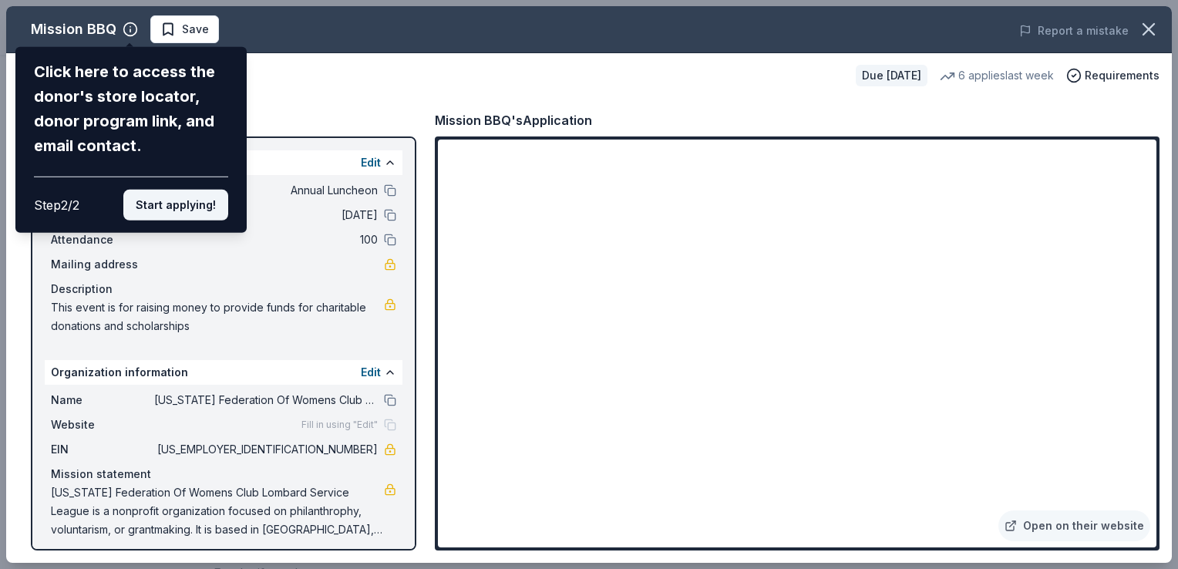
click at [191, 207] on button "Start applying!" at bounding box center [175, 205] width 105 height 31
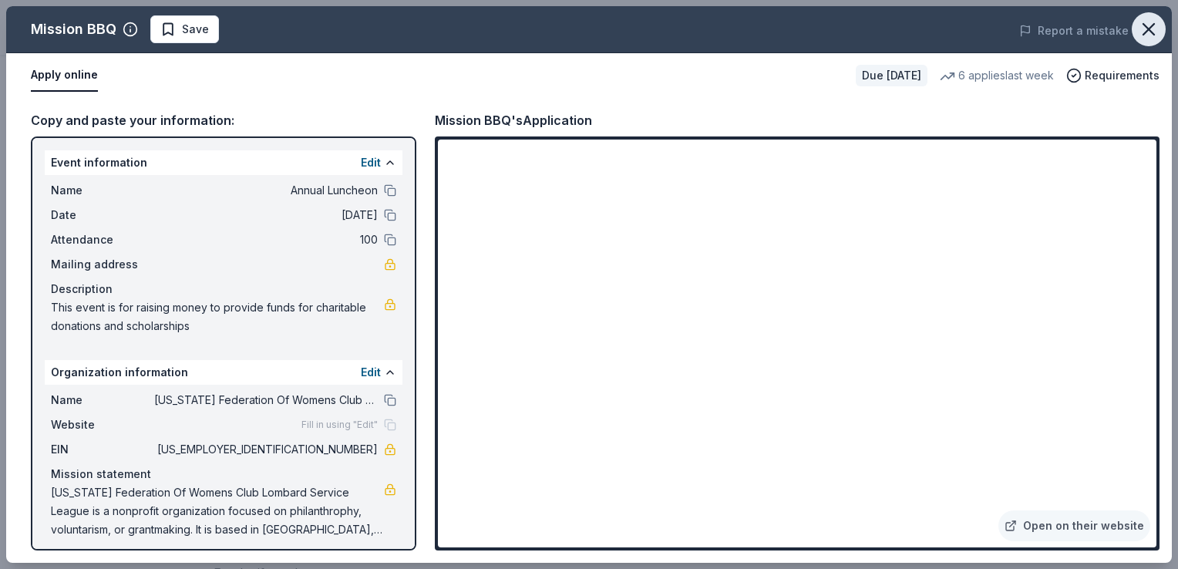
click at [1146, 29] on icon "button" at bounding box center [1149, 30] width 22 height 22
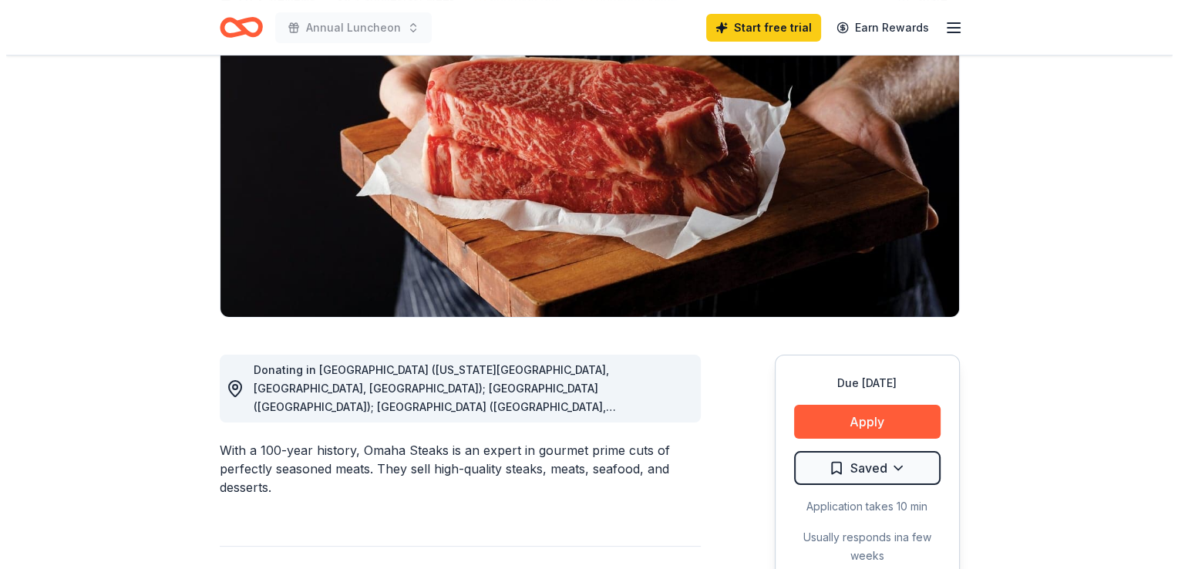
scroll to position [153, 0]
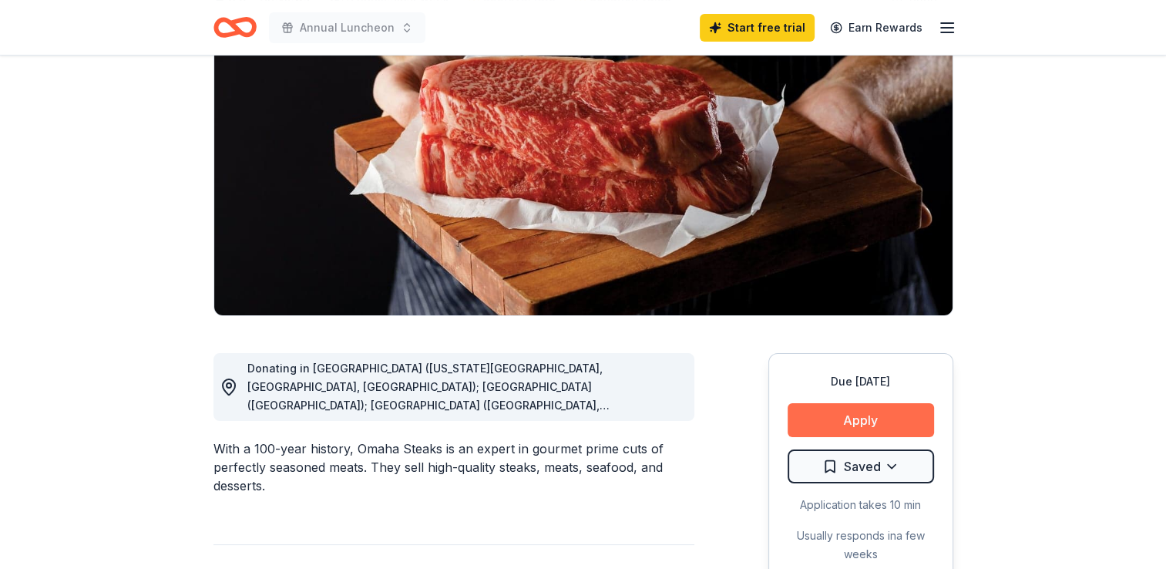
click at [864, 421] on button "Apply" at bounding box center [861, 420] width 146 height 34
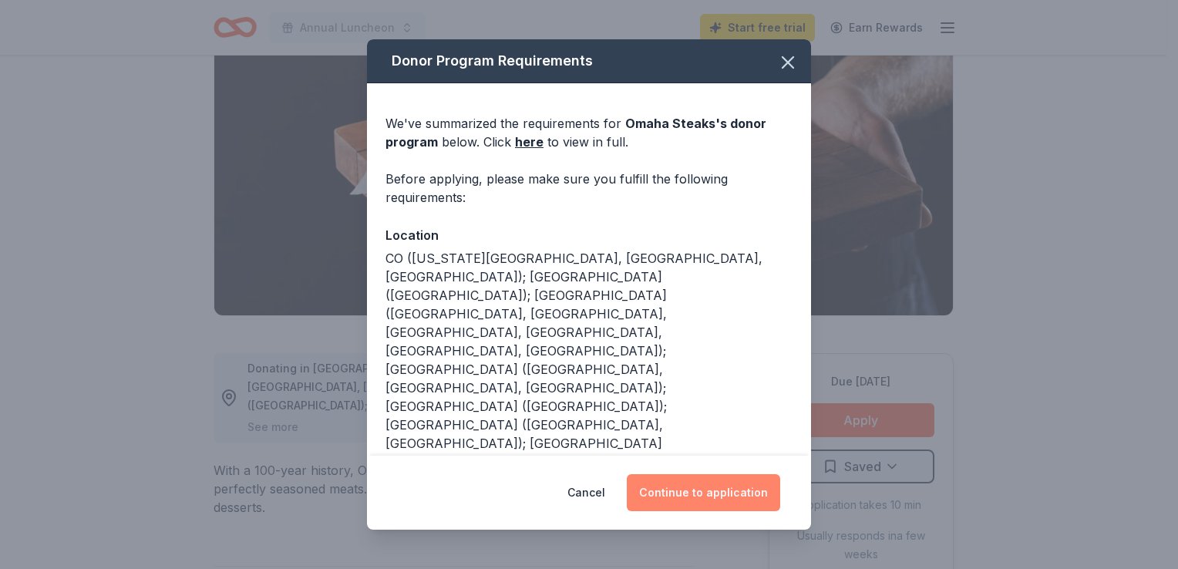
click at [715, 487] on button "Continue to application" at bounding box center [703, 492] width 153 height 37
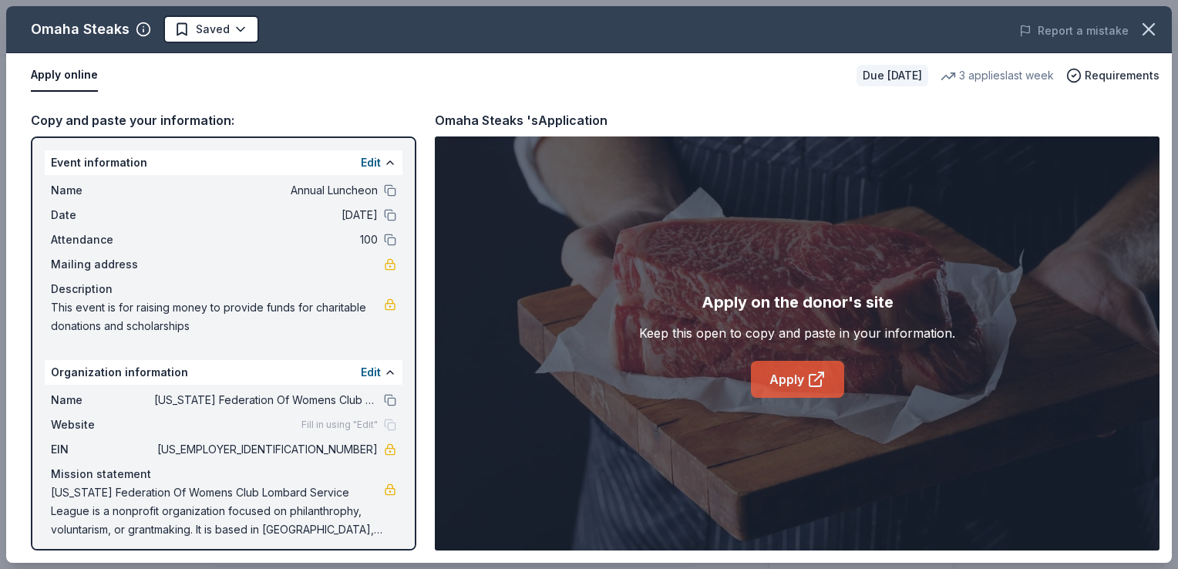
click at [785, 375] on link "Apply" at bounding box center [797, 379] width 93 height 37
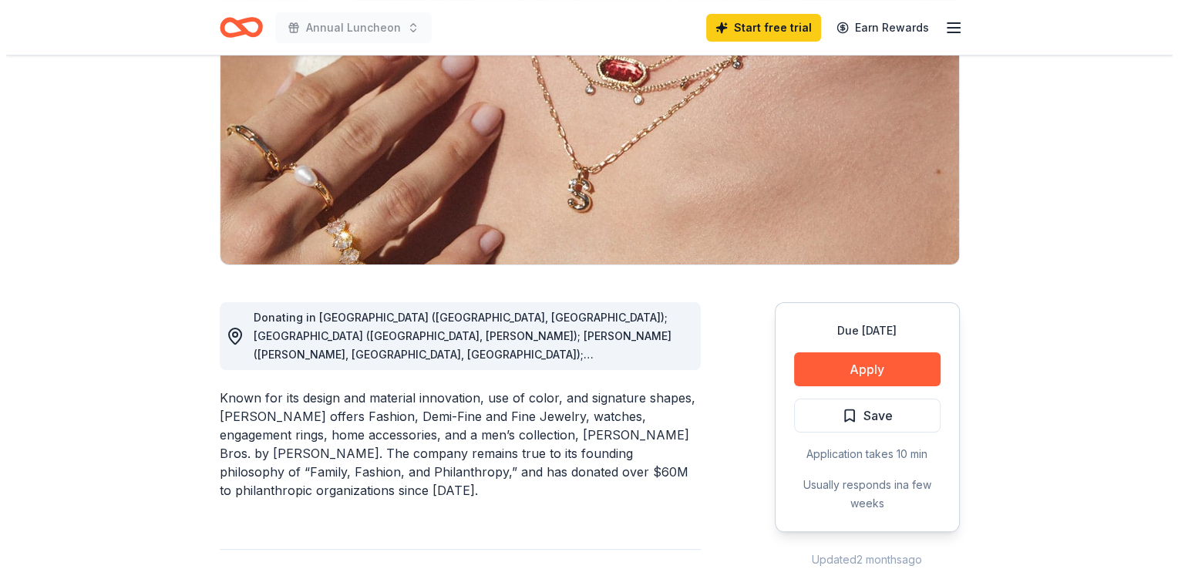
scroll to position [204, 0]
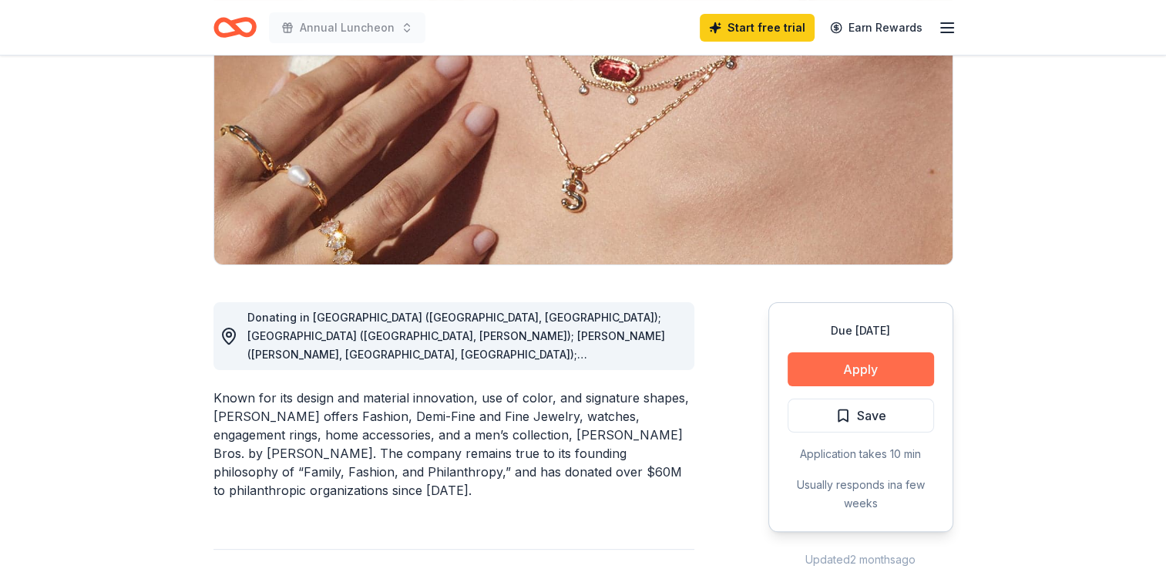
click at [854, 363] on button "Apply" at bounding box center [861, 369] width 146 height 34
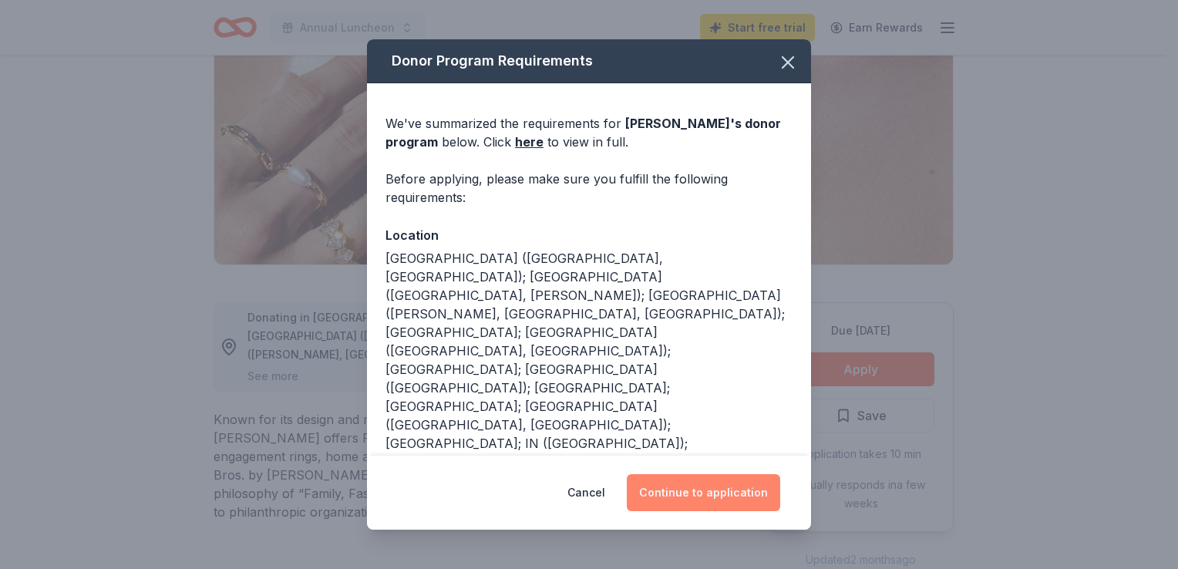
click at [688, 487] on button "Continue to application" at bounding box center [703, 492] width 153 height 37
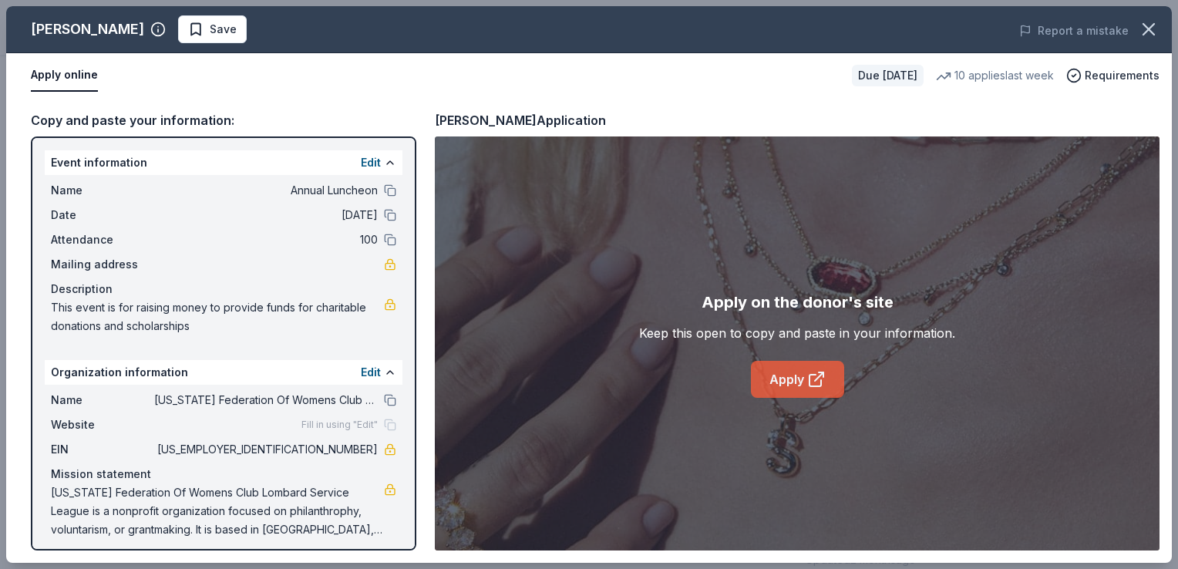
click at [796, 374] on link "Apply" at bounding box center [797, 379] width 93 height 37
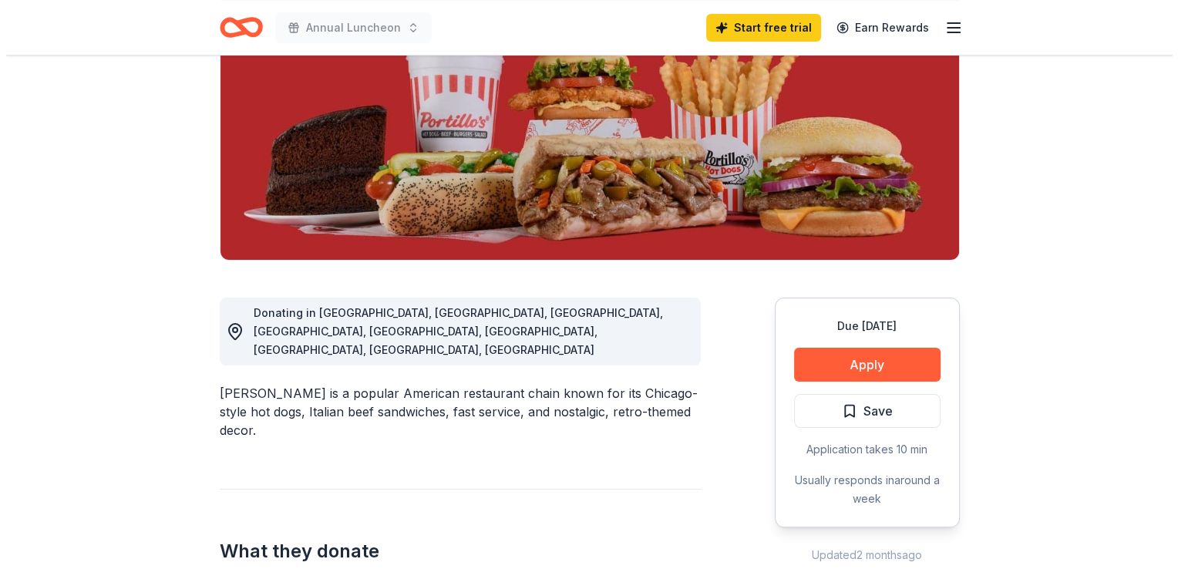
scroll to position [210, 0]
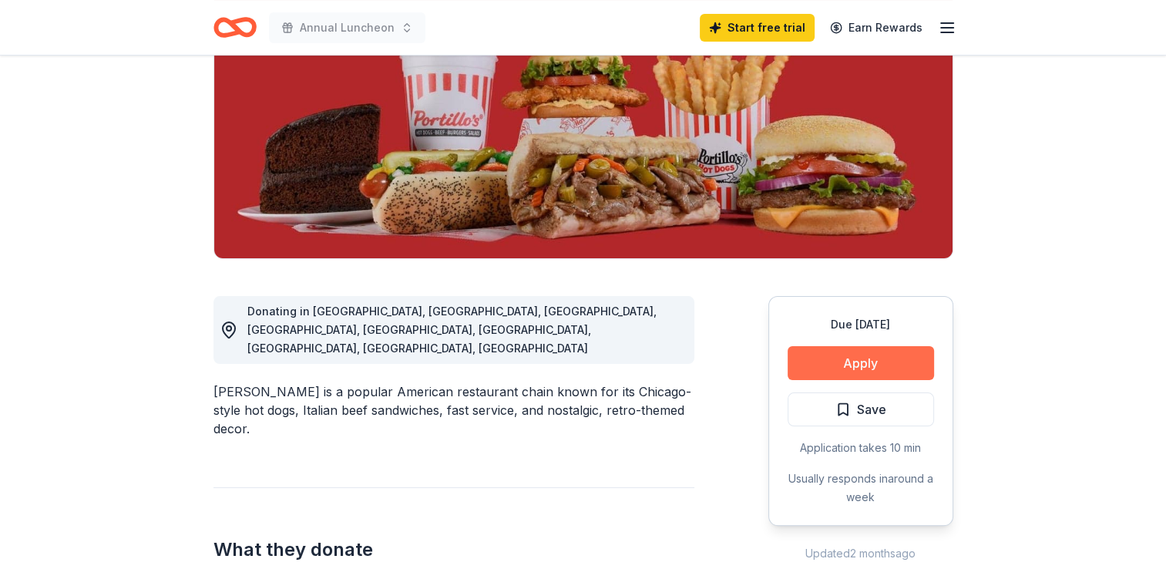
click at [863, 358] on button "Apply" at bounding box center [861, 363] width 146 height 34
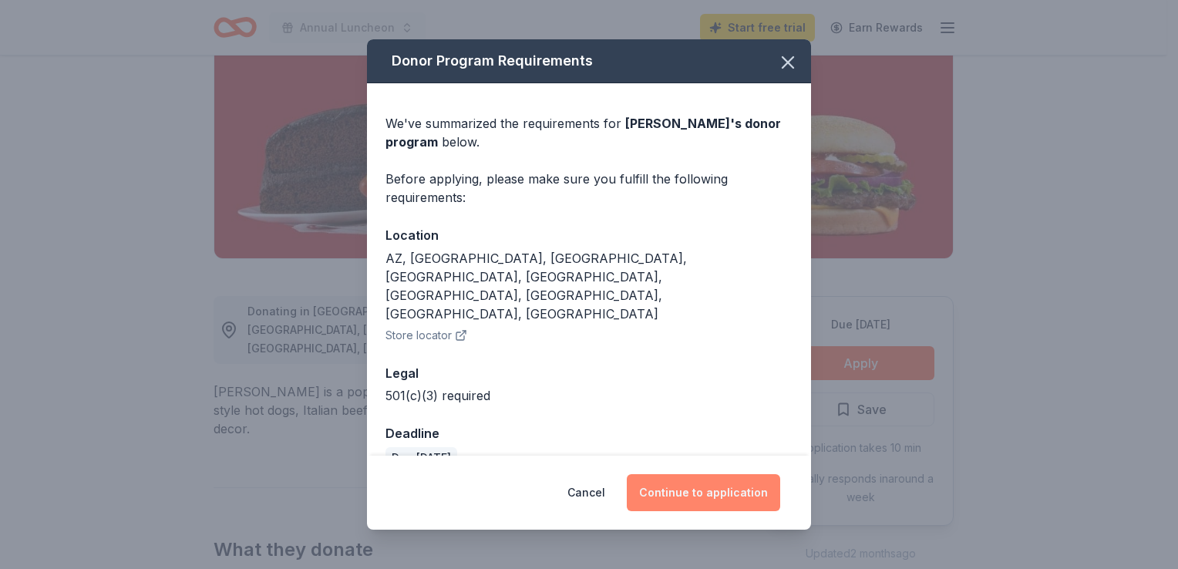
click at [685, 479] on button "Continue to application" at bounding box center [703, 492] width 153 height 37
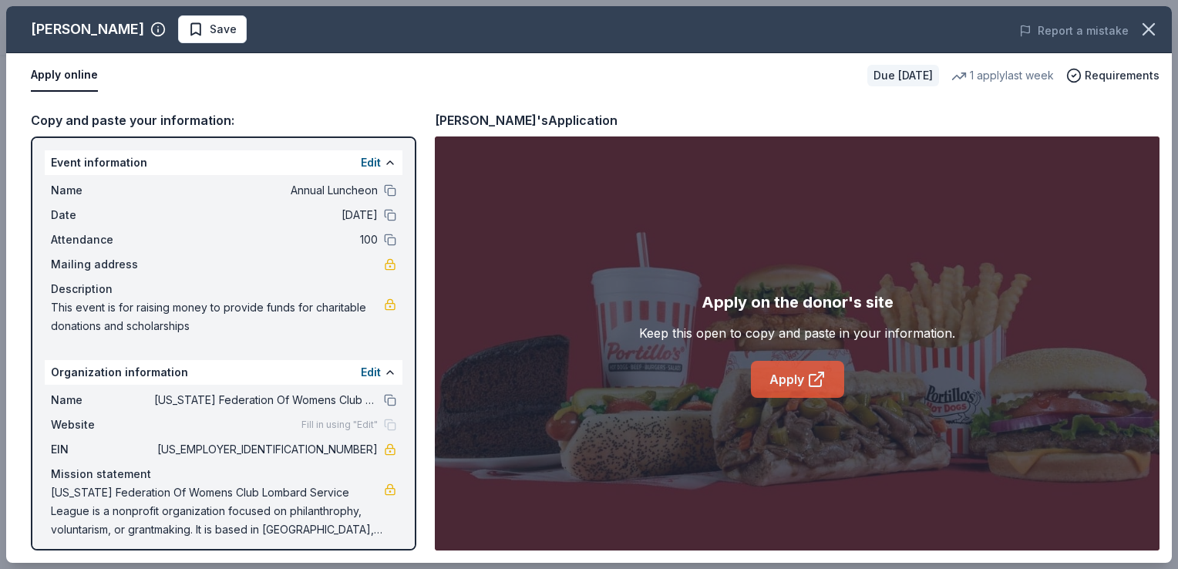
click at [783, 377] on link "Apply" at bounding box center [797, 379] width 93 height 37
click at [796, 375] on link "Apply" at bounding box center [797, 379] width 93 height 37
